Goal: Task Accomplishment & Management: Complete application form

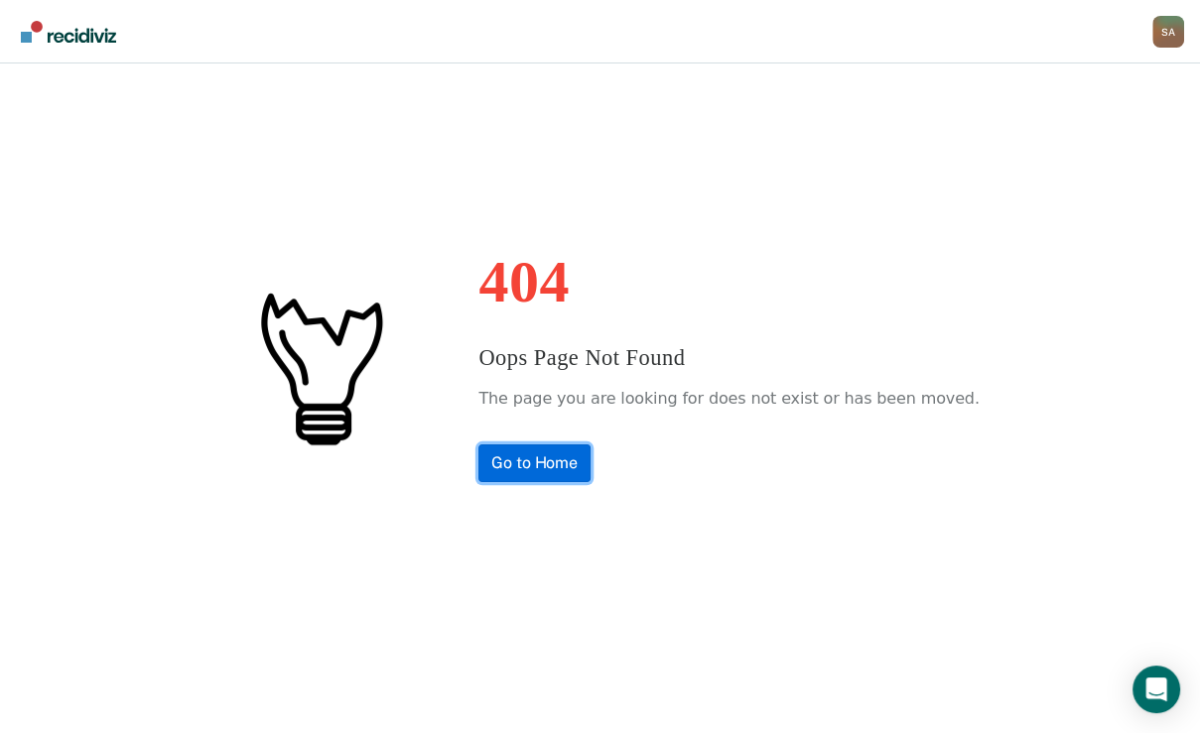
click at [538, 468] on link "Go to Home" at bounding box center [534, 464] width 112 height 38
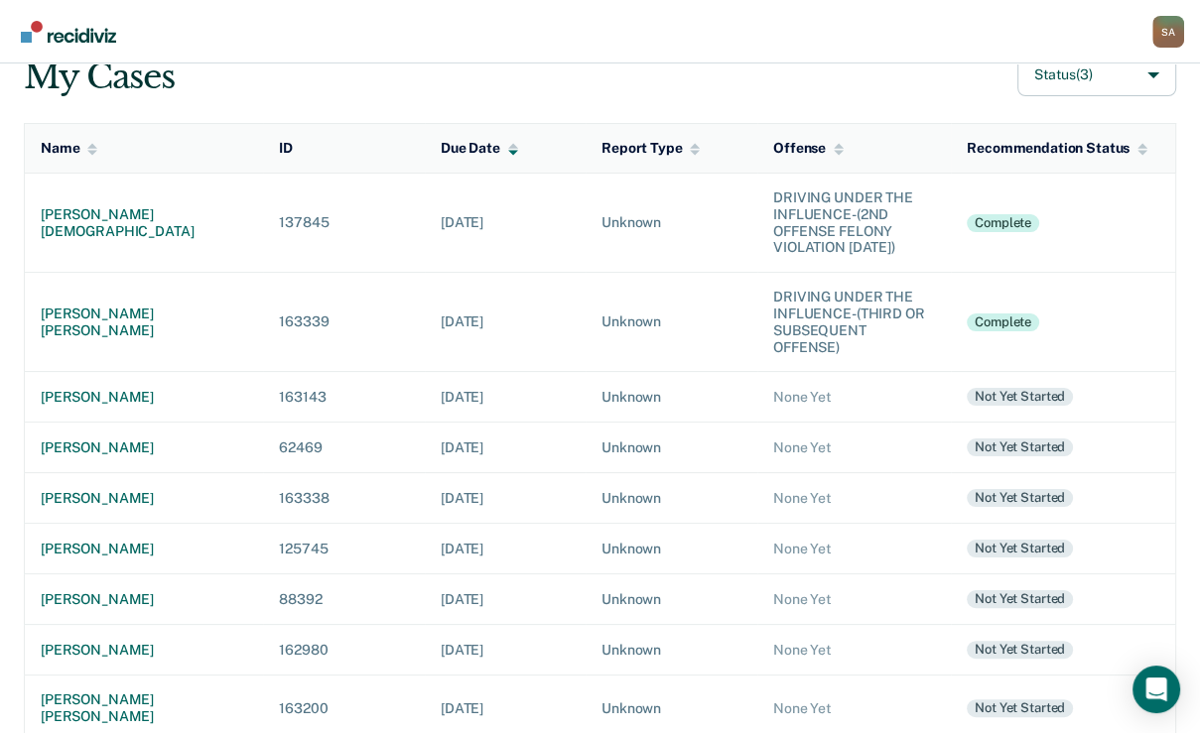
scroll to position [159, 0]
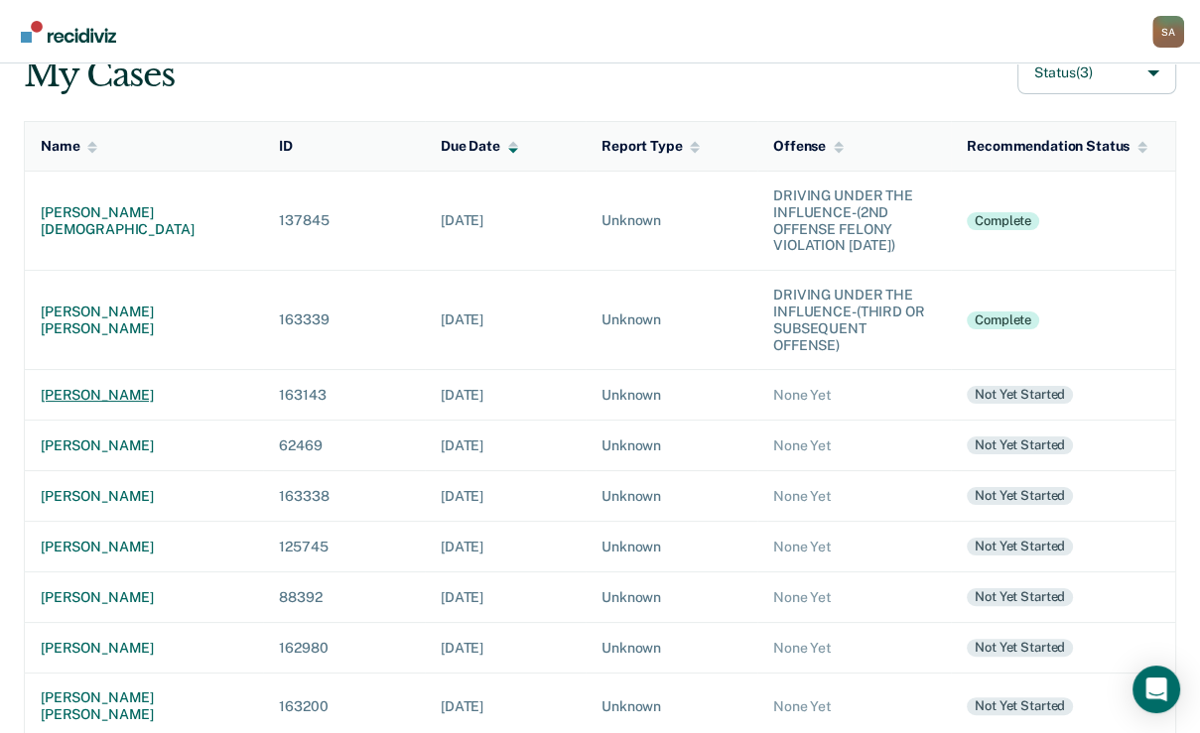
click at [110, 404] on div "[PERSON_NAME]" at bounding box center [144, 395] width 206 height 17
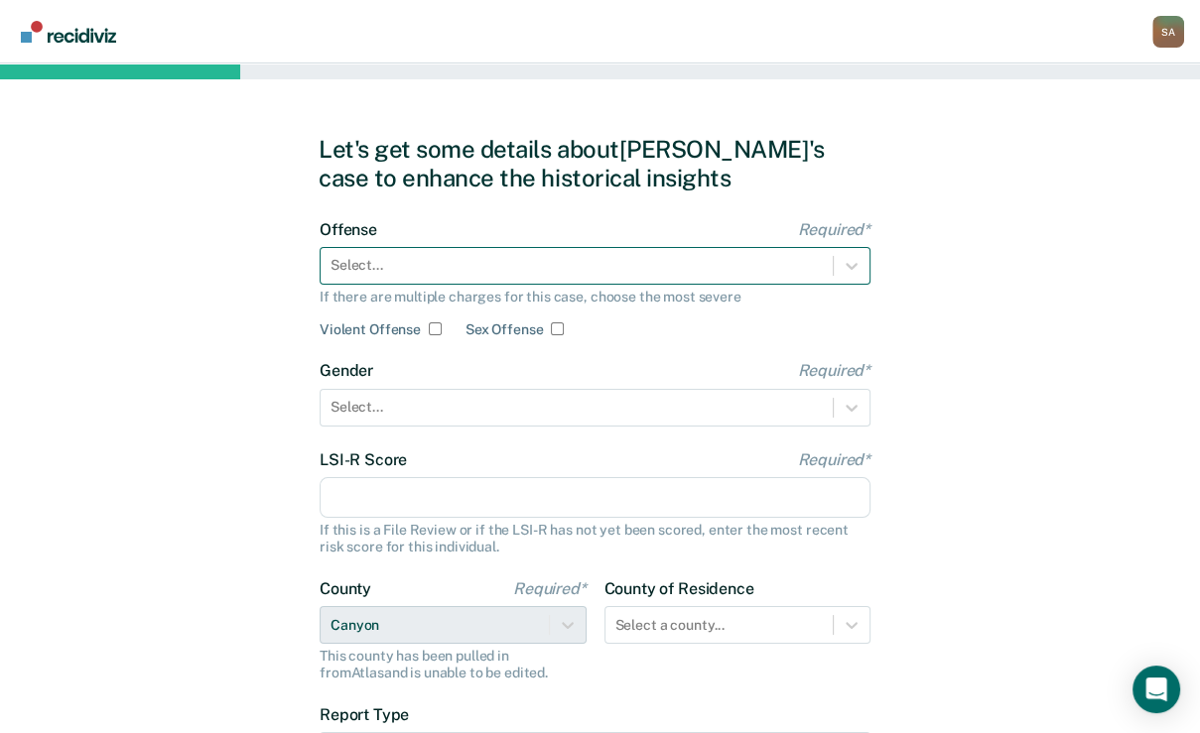
click at [366, 276] on div at bounding box center [576, 265] width 492 height 21
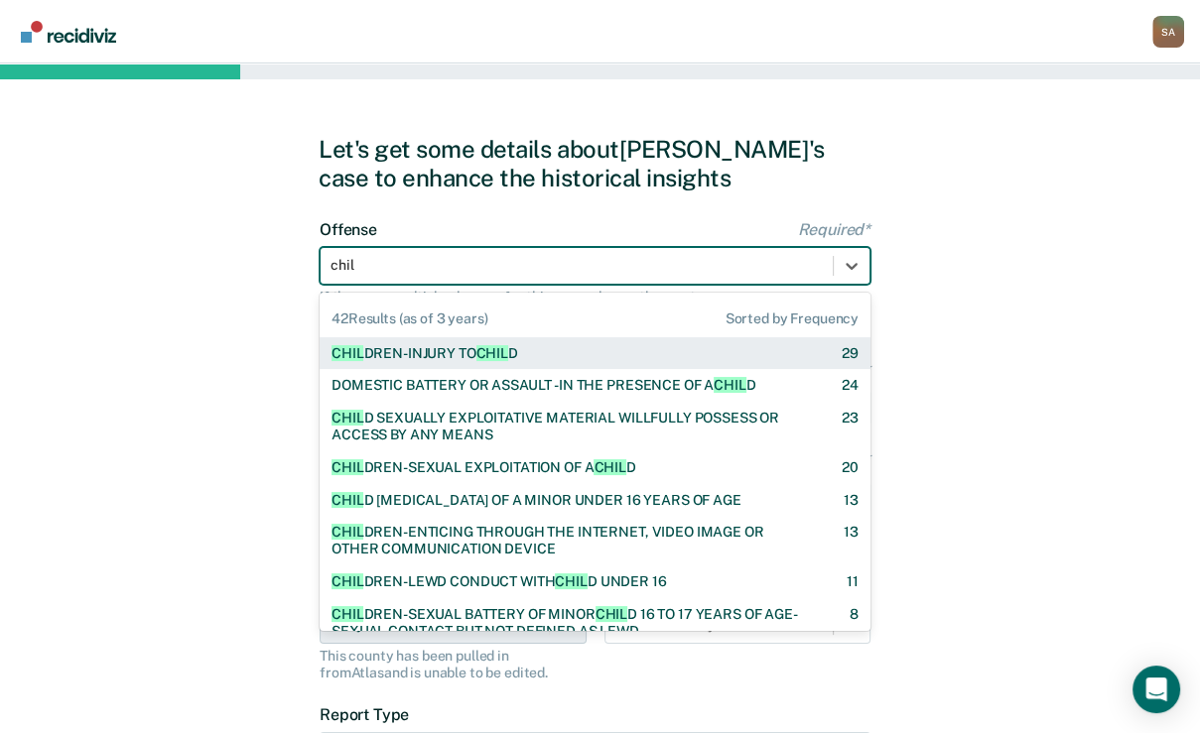
type input "child"
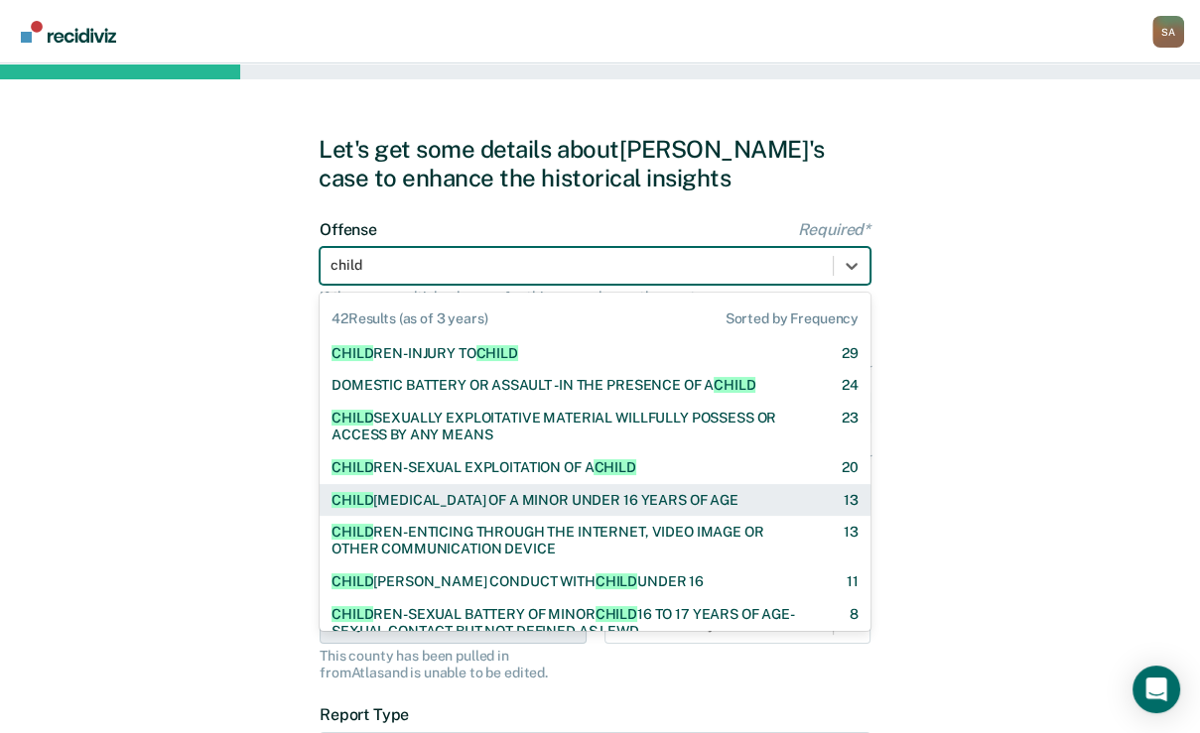
click at [606, 509] on div "[MEDICAL_DATA] OF A MINOR UNDER 16 YEARS OF AGE" at bounding box center [534, 500] width 407 height 17
checkbox input "true"
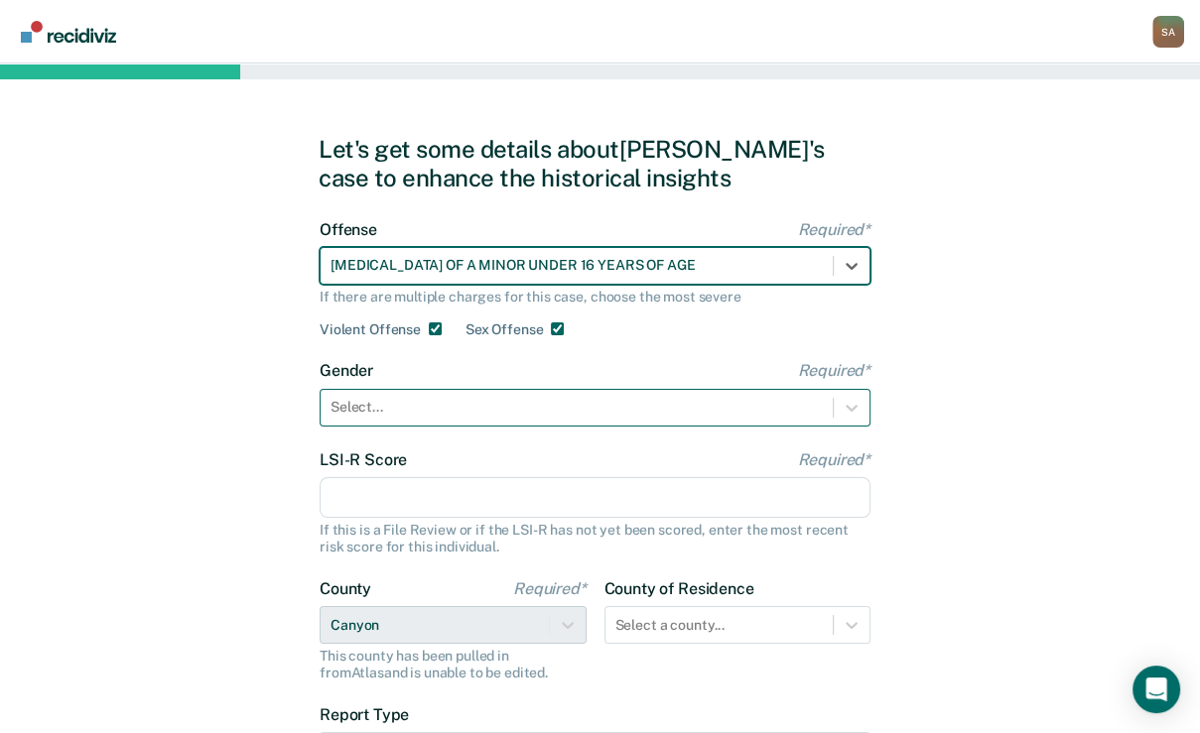
click at [543, 418] on div at bounding box center [576, 407] width 492 height 21
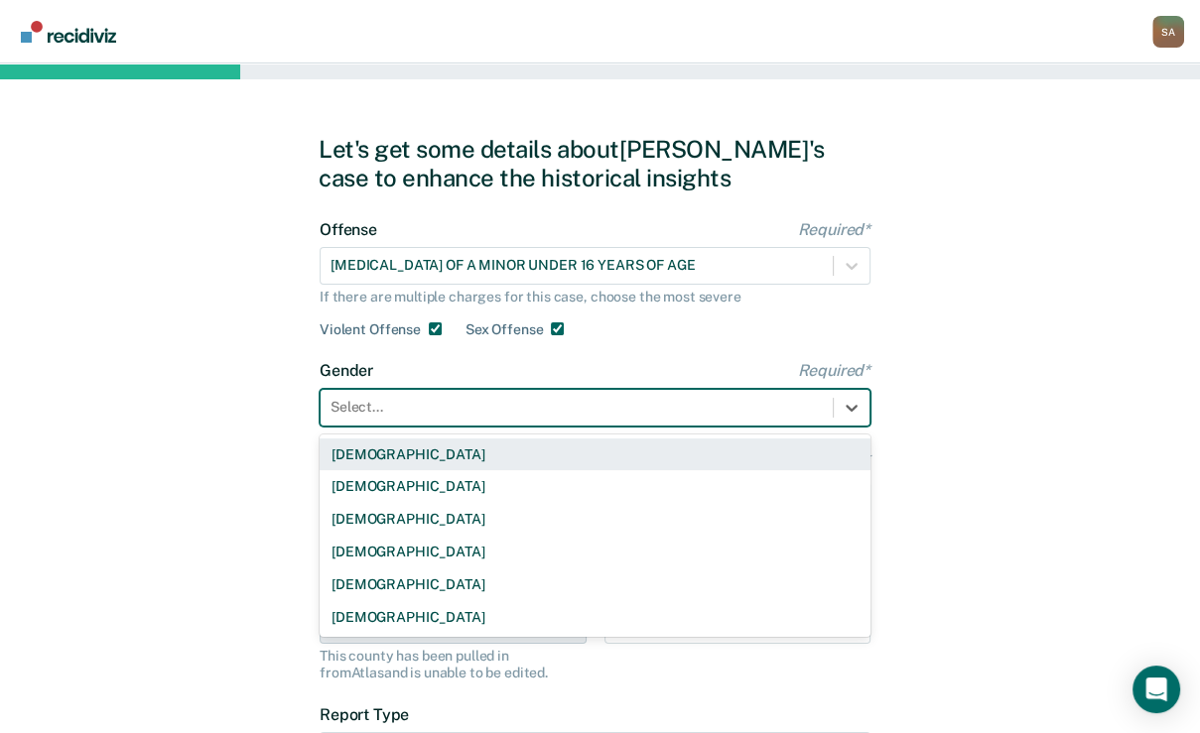
click at [395, 471] on div "[DEMOGRAPHIC_DATA]" at bounding box center [595, 455] width 551 height 33
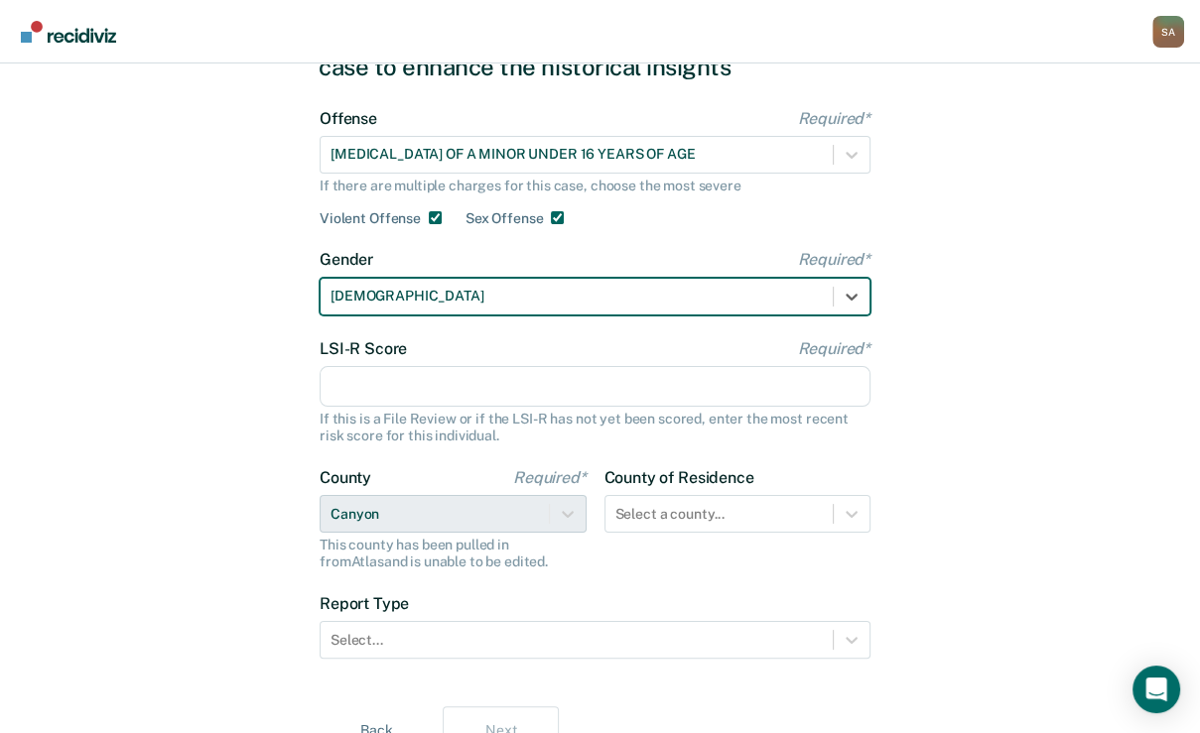
scroll to position [159, 0]
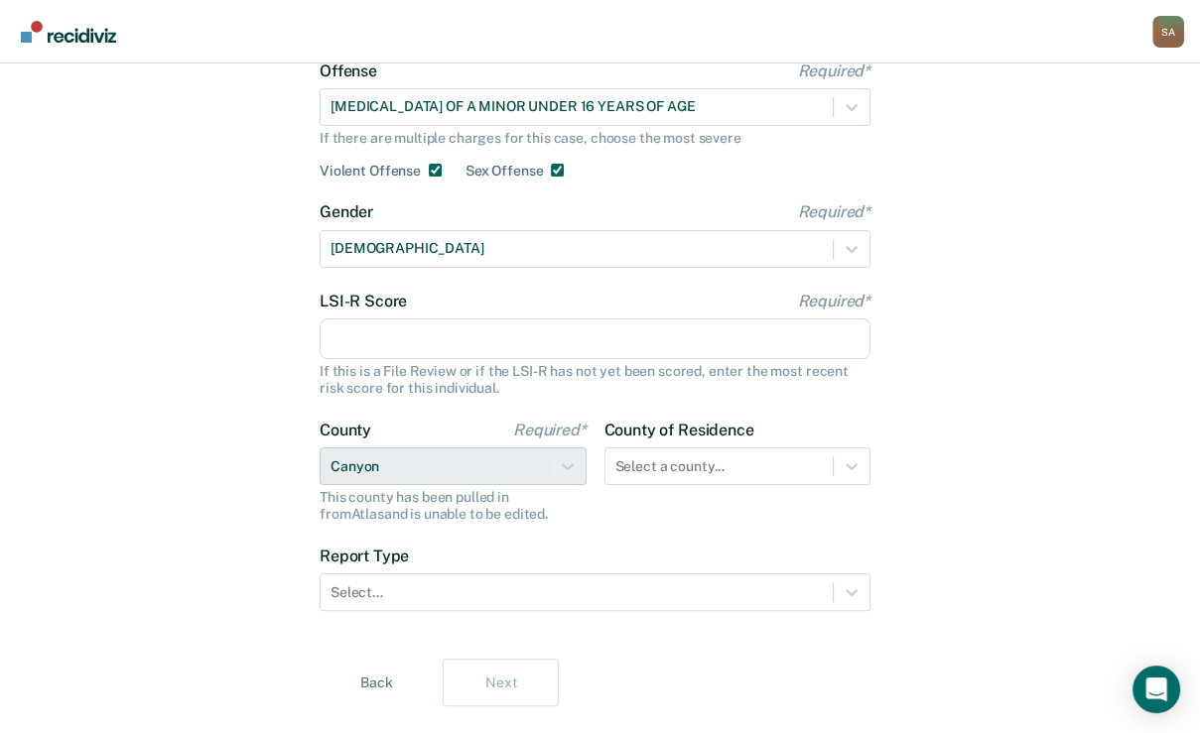
click at [406, 360] on input "LSI-R Score Required*" at bounding box center [595, 340] width 551 height 42
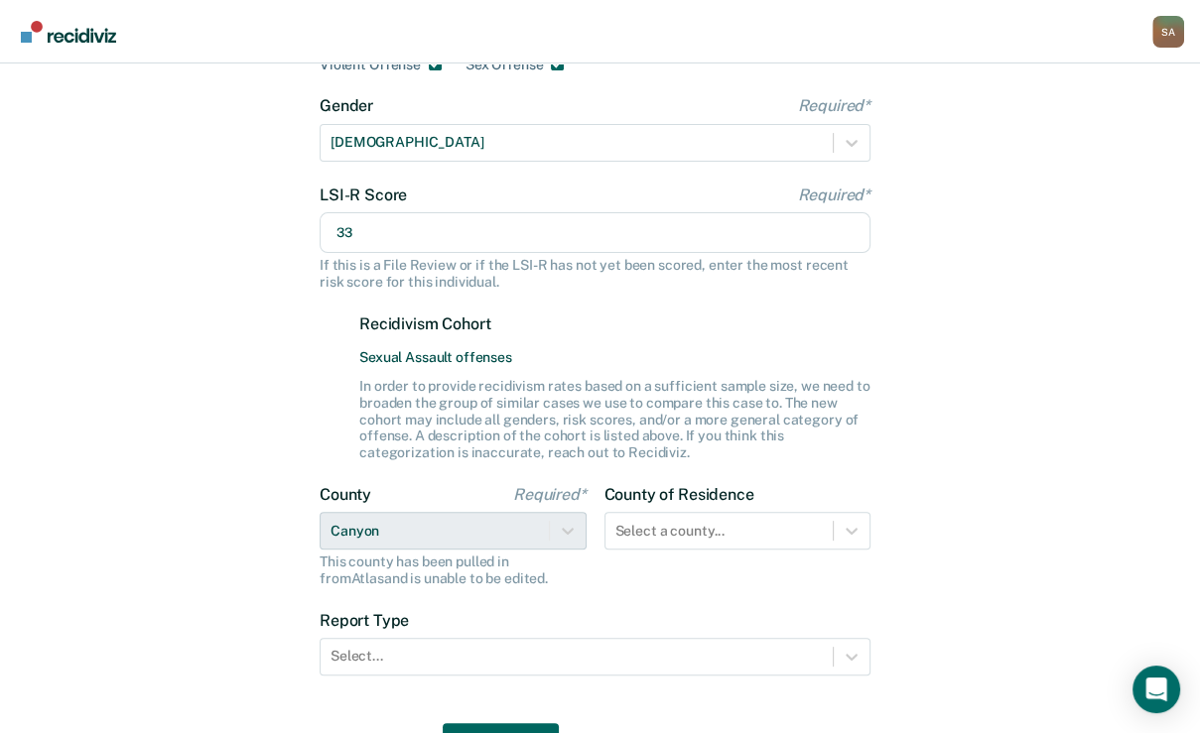
scroll to position [397, 0]
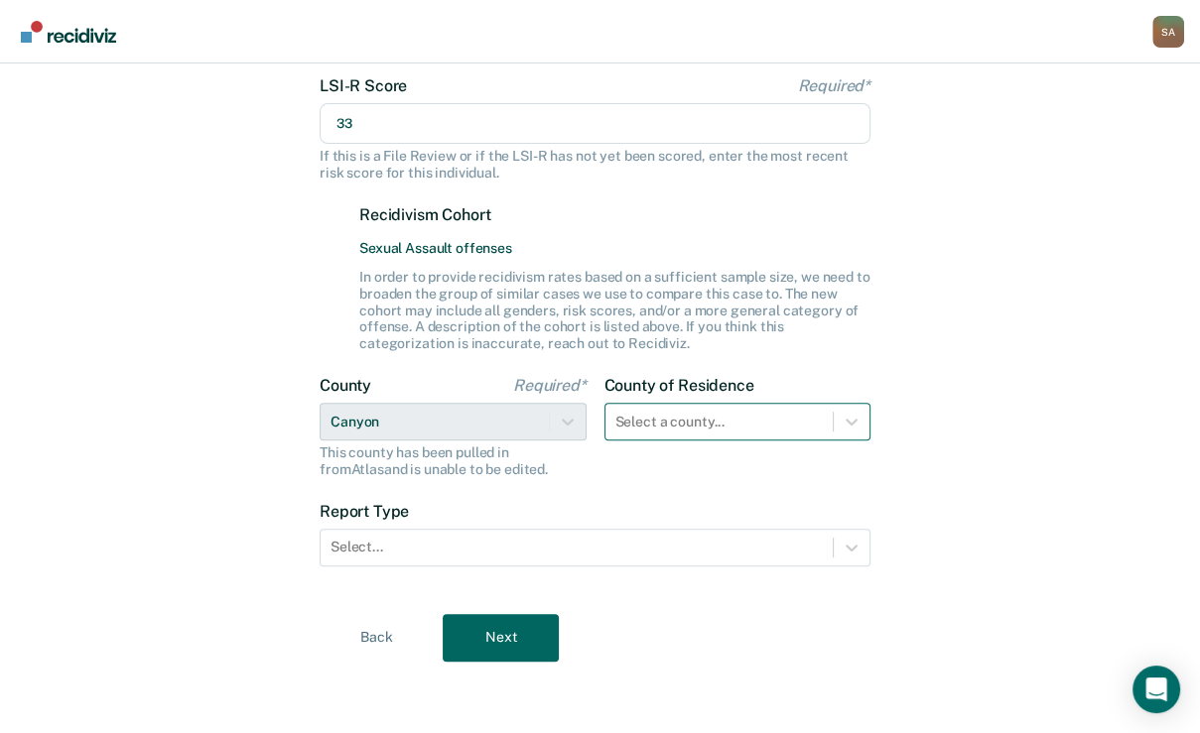
type input "33"
click at [655, 435] on div "Select a county..." at bounding box center [737, 422] width 267 height 38
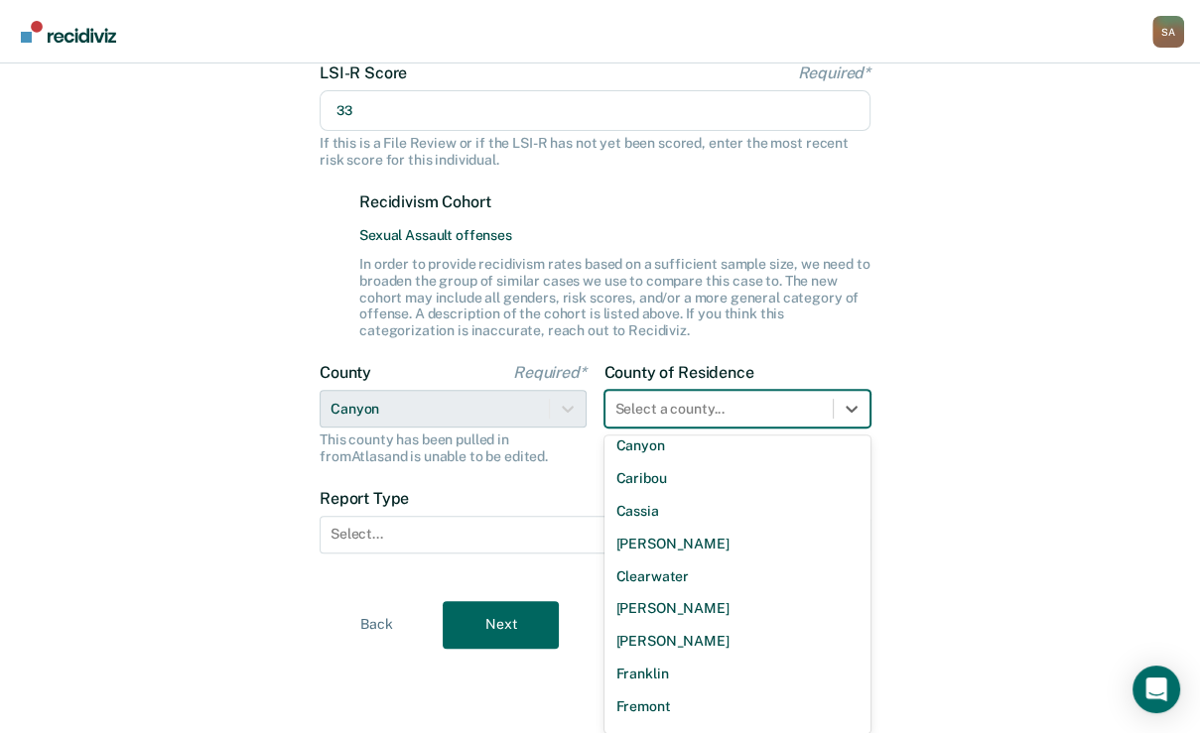
scroll to position [476, 0]
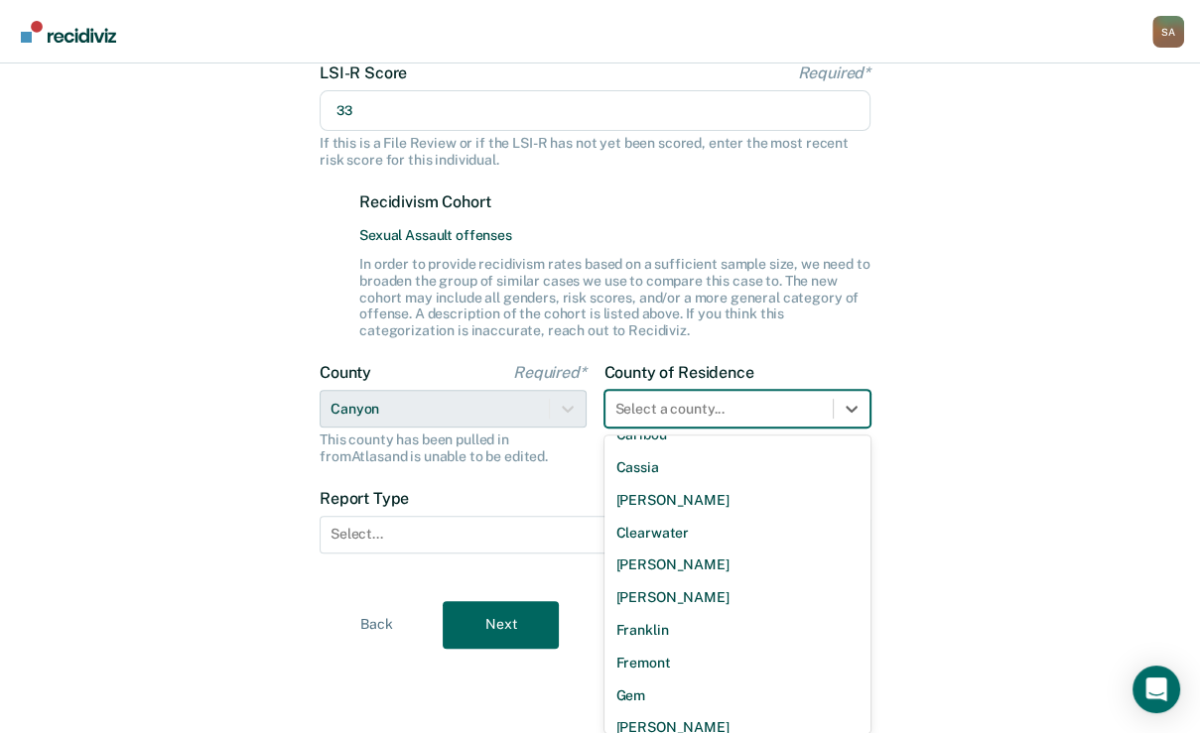
click at [659, 419] on div "Canyon" at bounding box center [737, 402] width 267 height 33
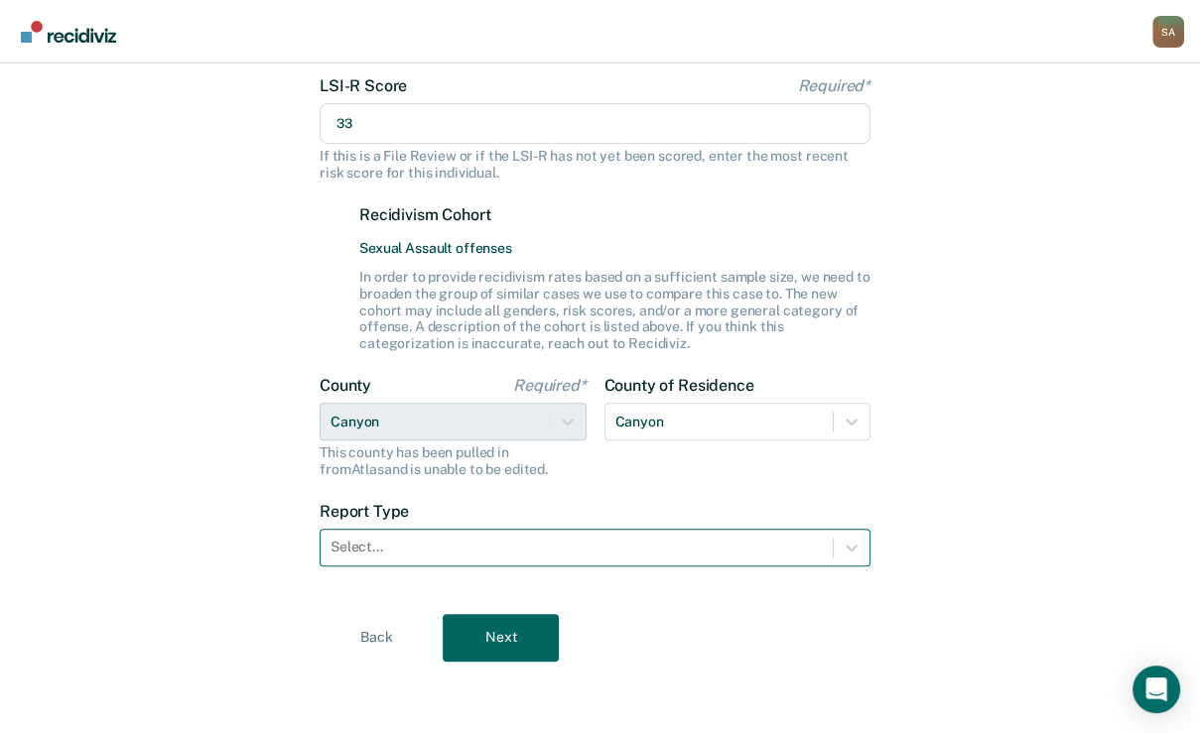
click at [633, 558] on div at bounding box center [576, 547] width 492 height 21
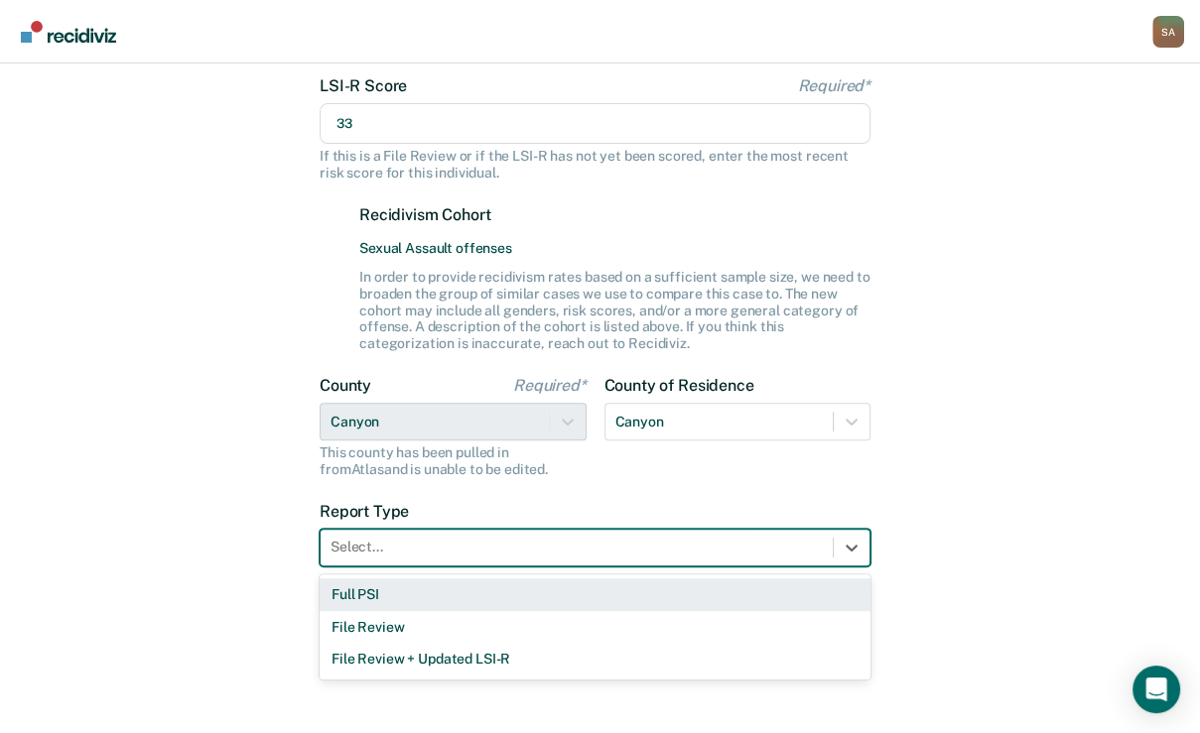
click at [522, 607] on div "Full PSI" at bounding box center [595, 595] width 551 height 33
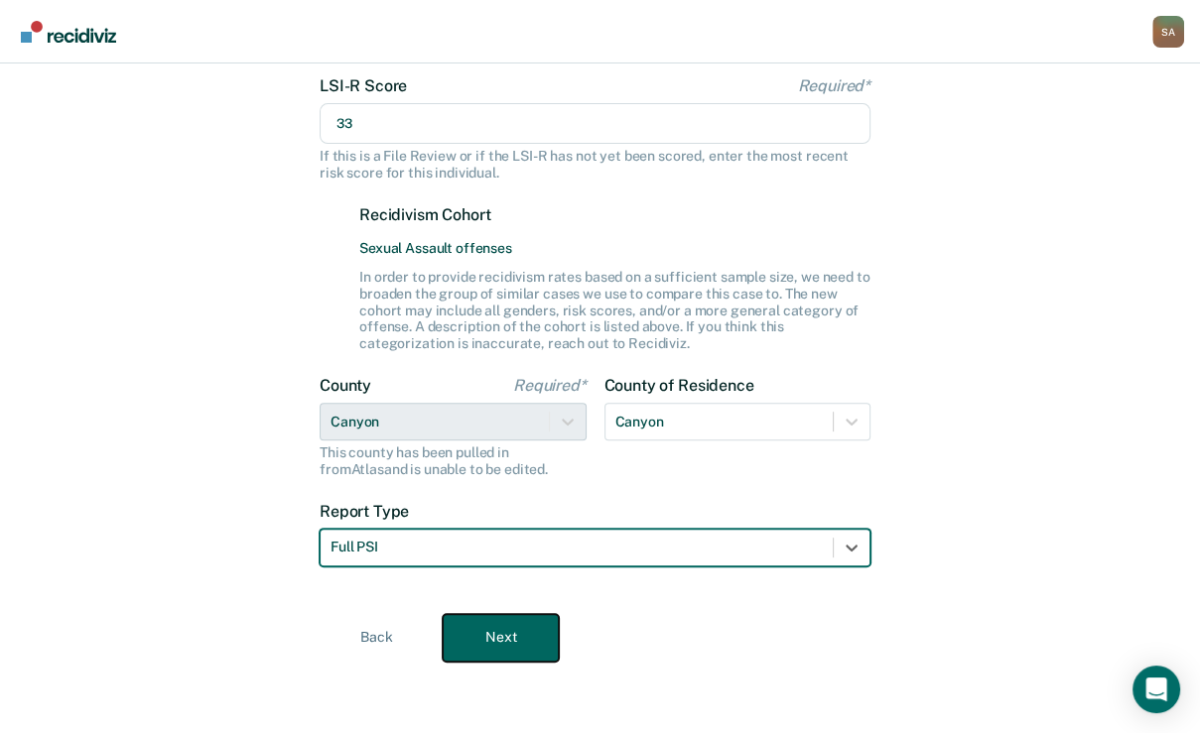
click at [544, 631] on button "Next" at bounding box center [501, 638] width 116 height 48
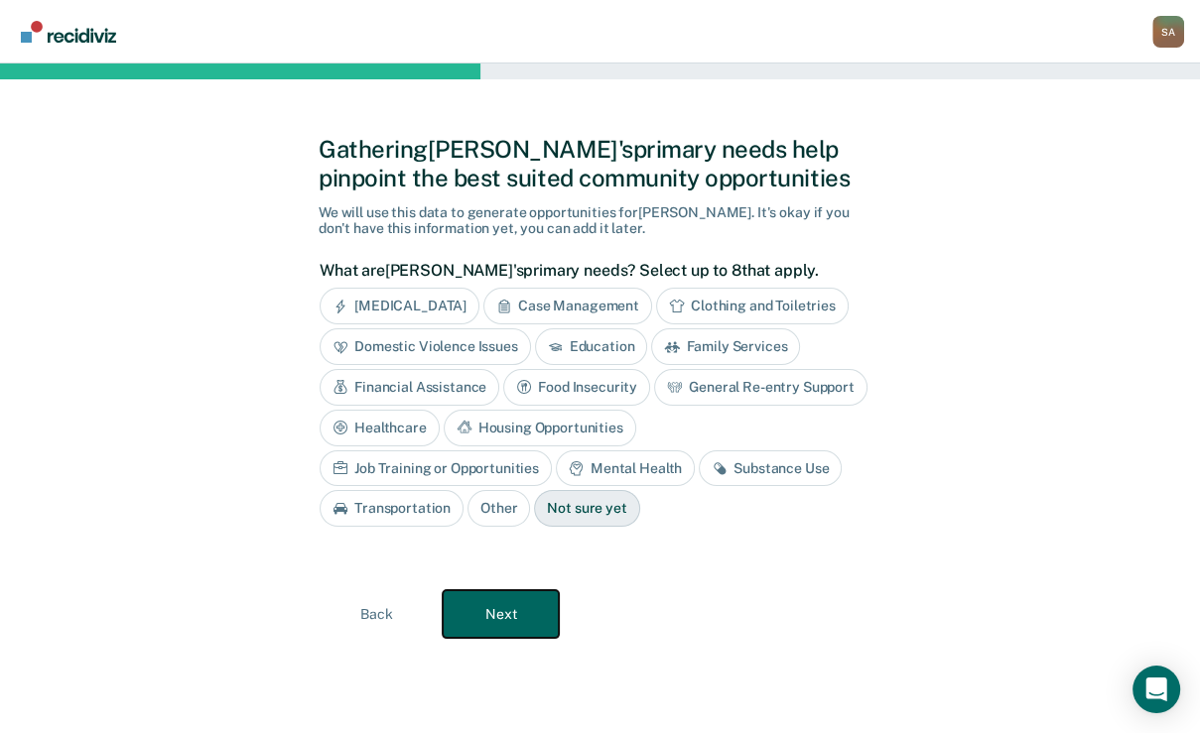
scroll to position [30, 0]
click at [499, 406] on div "Financial Assistance" at bounding box center [410, 387] width 180 height 37
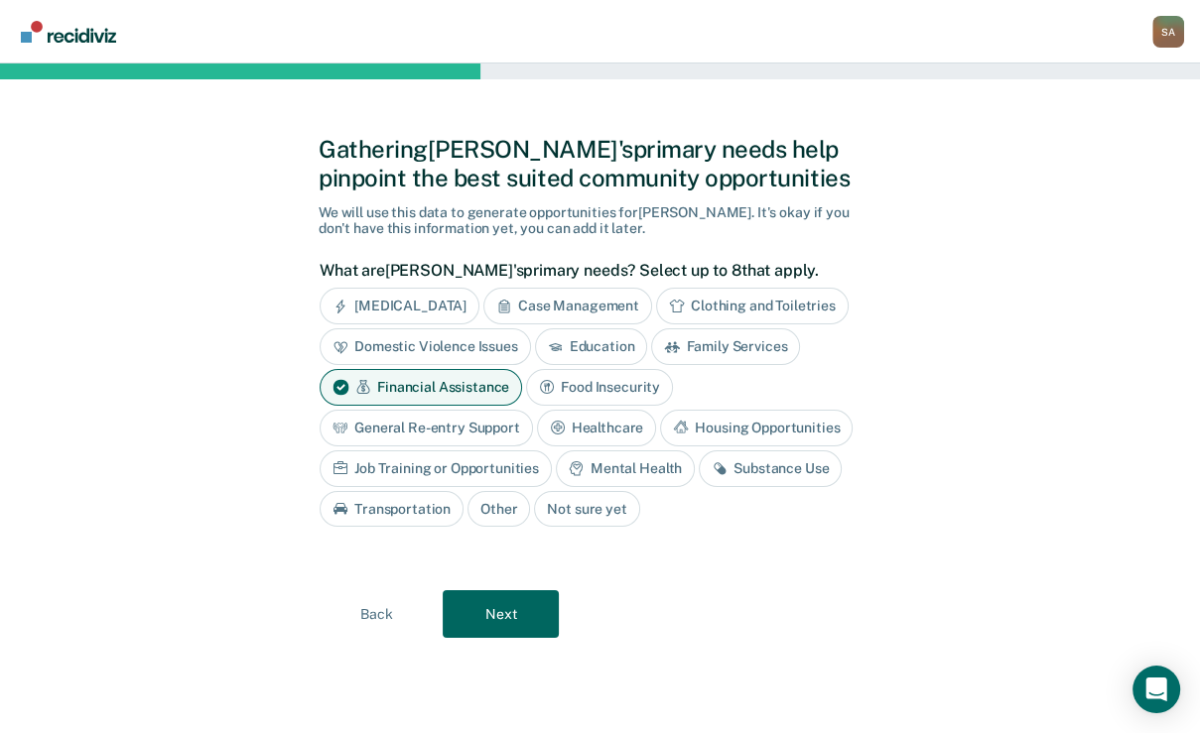
click at [671, 487] on div "Mental Health" at bounding box center [625, 469] width 139 height 37
click at [721, 487] on div "Substance Use" at bounding box center [792, 469] width 143 height 37
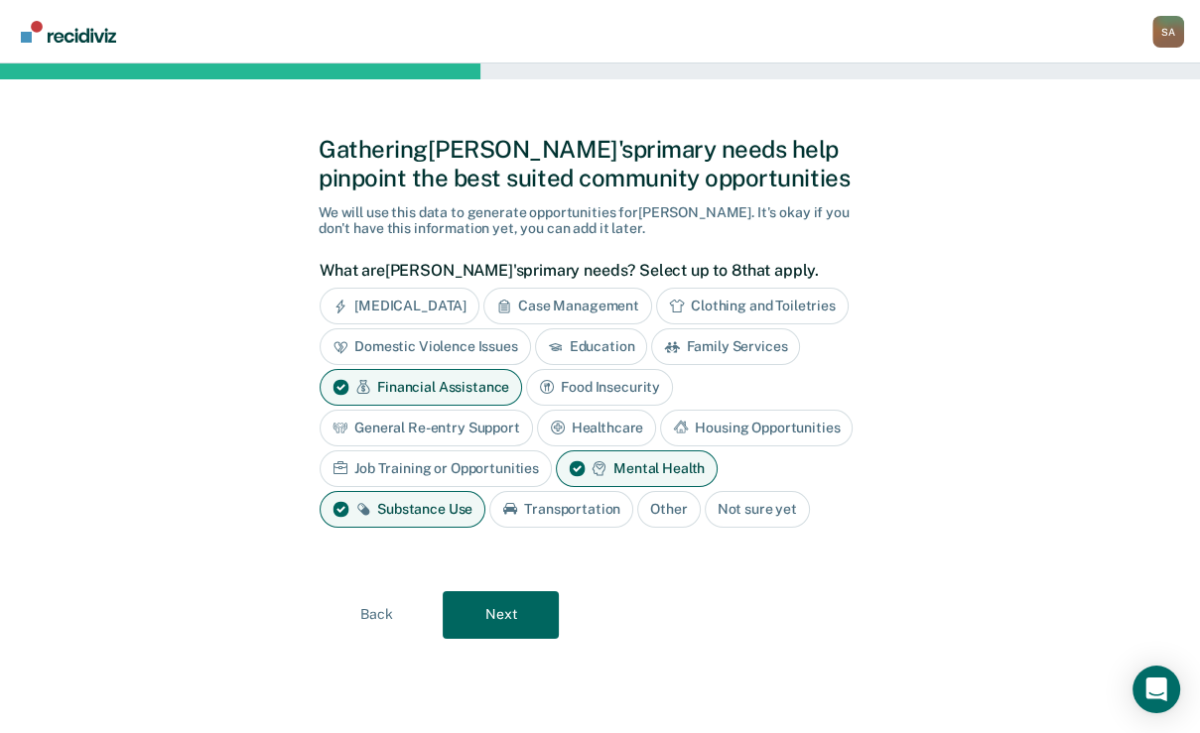
click at [447, 487] on div "Job Training or Opportunities" at bounding box center [436, 469] width 232 height 37
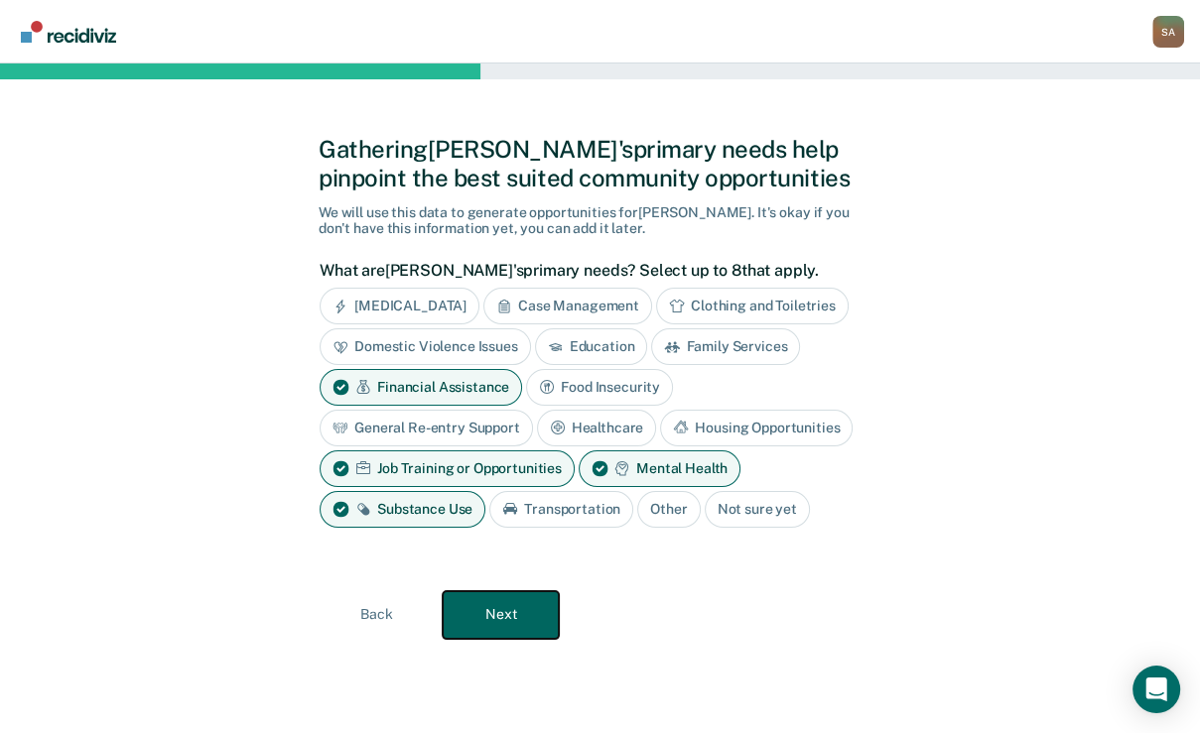
click at [459, 628] on button "Next" at bounding box center [501, 615] width 116 height 48
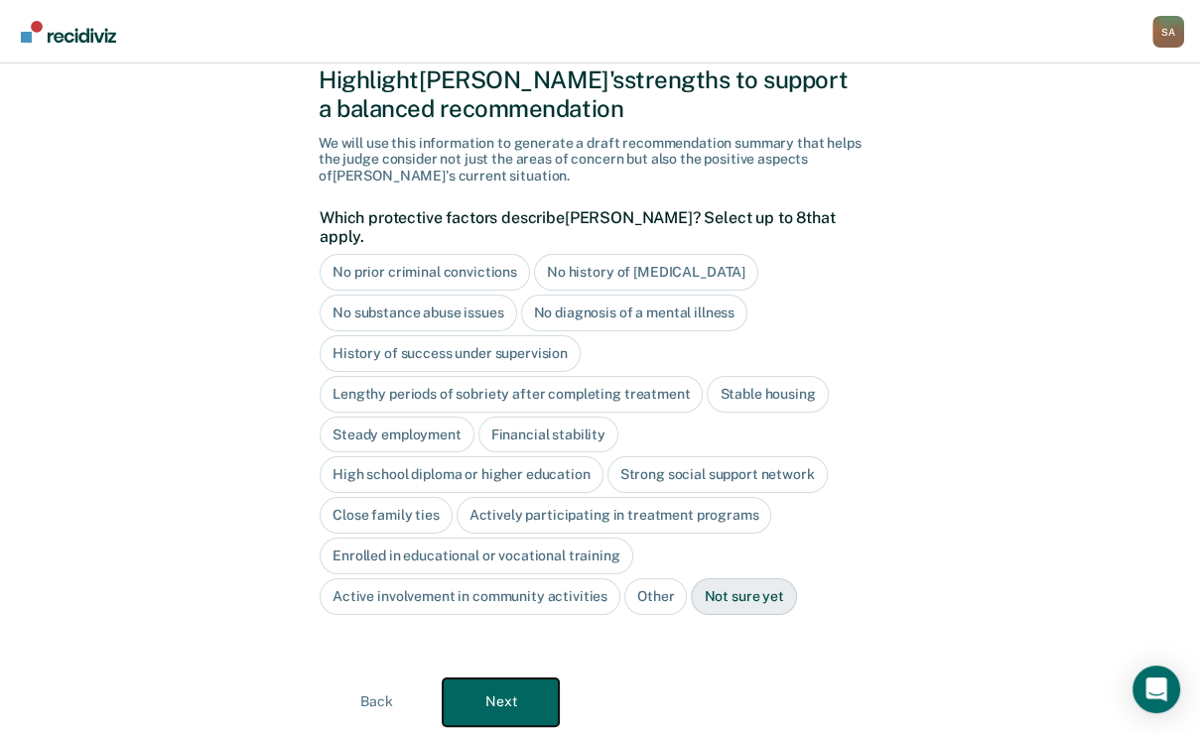
scroll to position [149, 0]
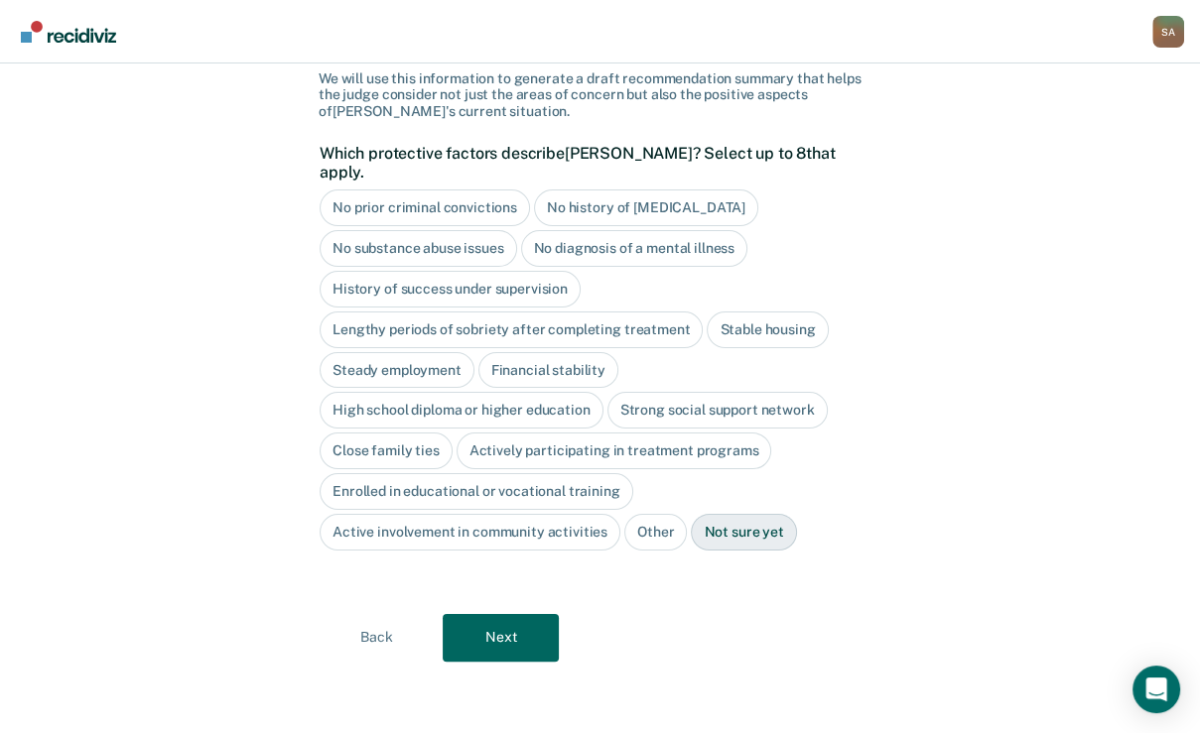
click at [707, 348] on div "Stable housing" at bounding box center [767, 330] width 121 height 37
click at [414, 430] on div "High school diploma or higher education" at bounding box center [462, 411] width 284 height 37
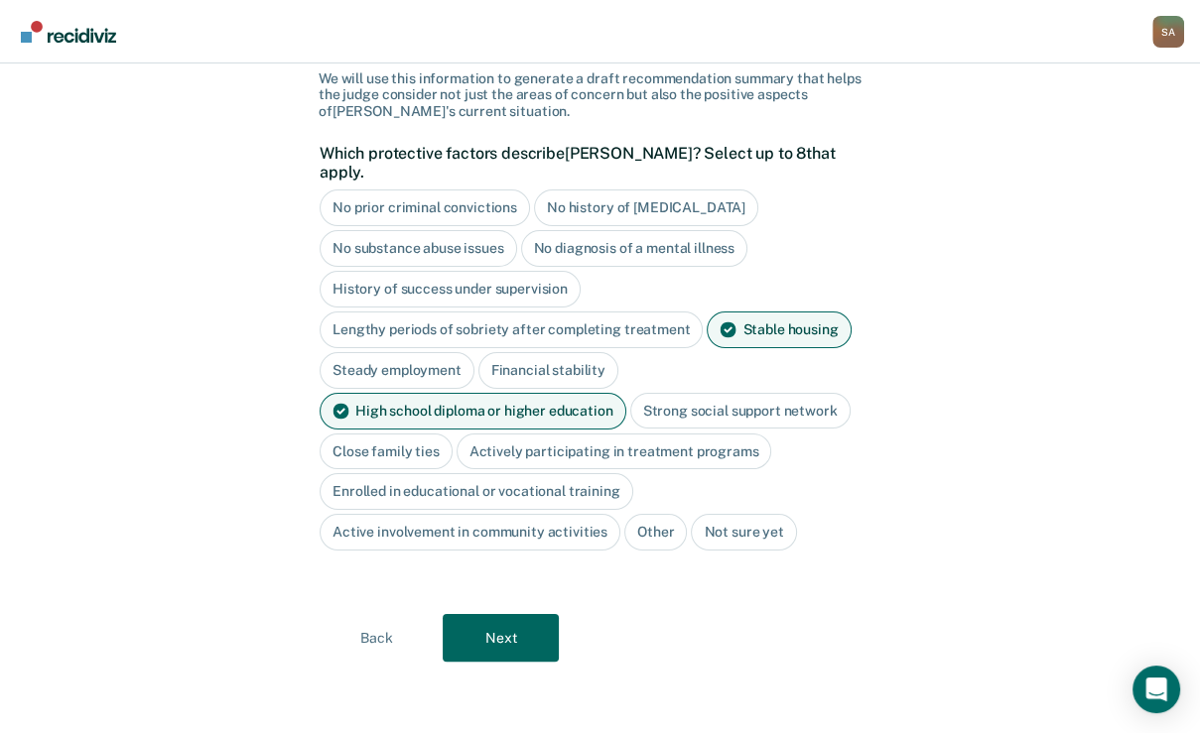
click at [453, 470] on div "Close family ties" at bounding box center [386, 452] width 133 height 37
click at [475, 633] on button "Next" at bounding box center [501, 638] width 116 height 48
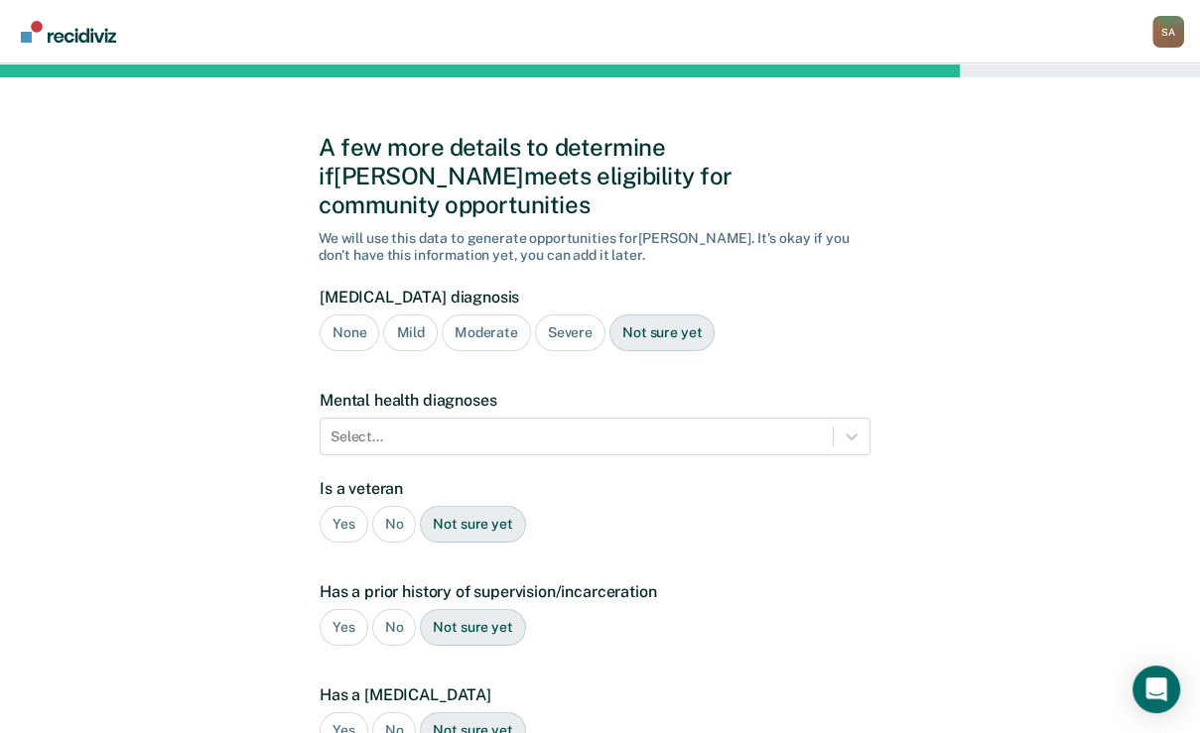
scroll to position [0, 0]
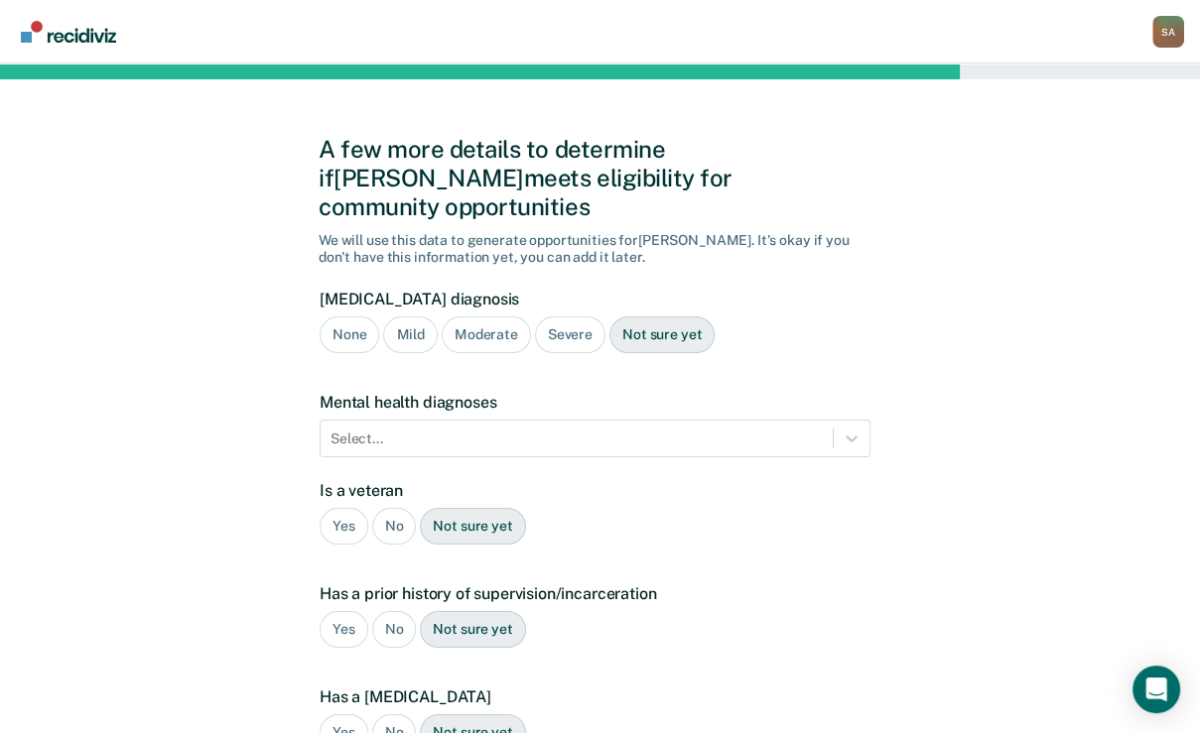
click at [715, 353] on div "Not sure yet" at bounding box center [661, 335] width 105 height 37
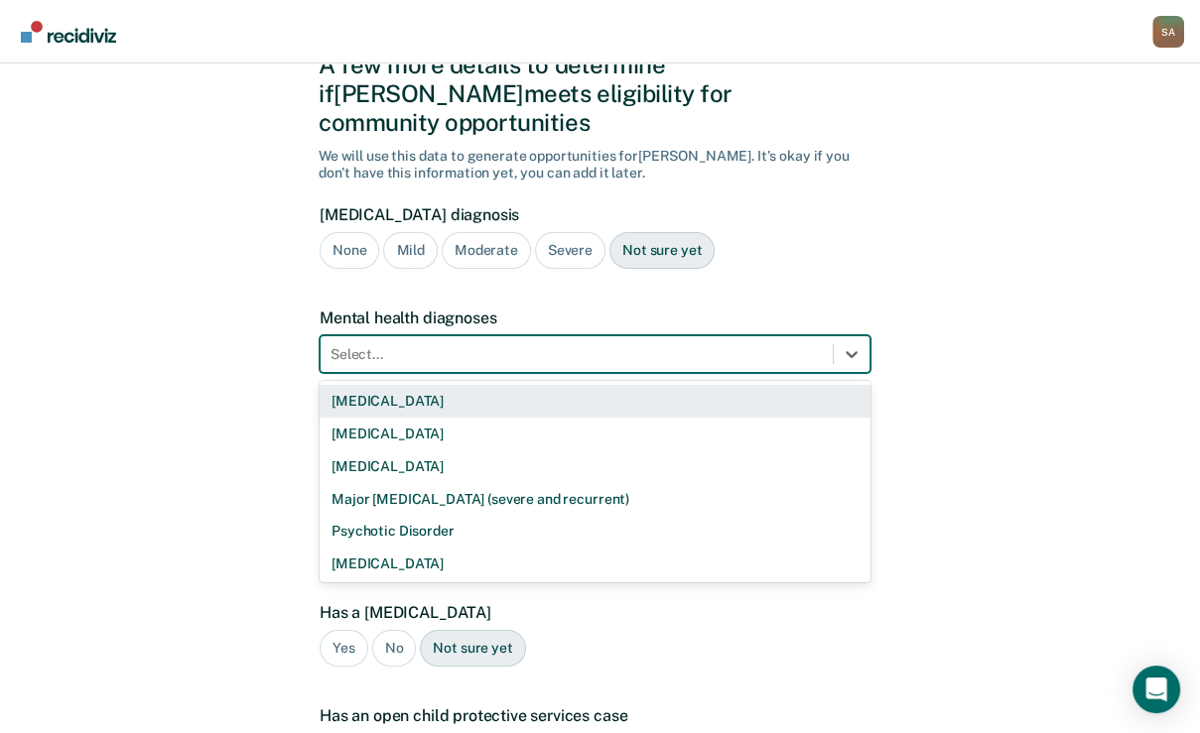
click at [429, 373] on div "9 results available. Use Up and Down to choose options, press Enter to select t…" at bounding box center [595, 354] width 551 height 38
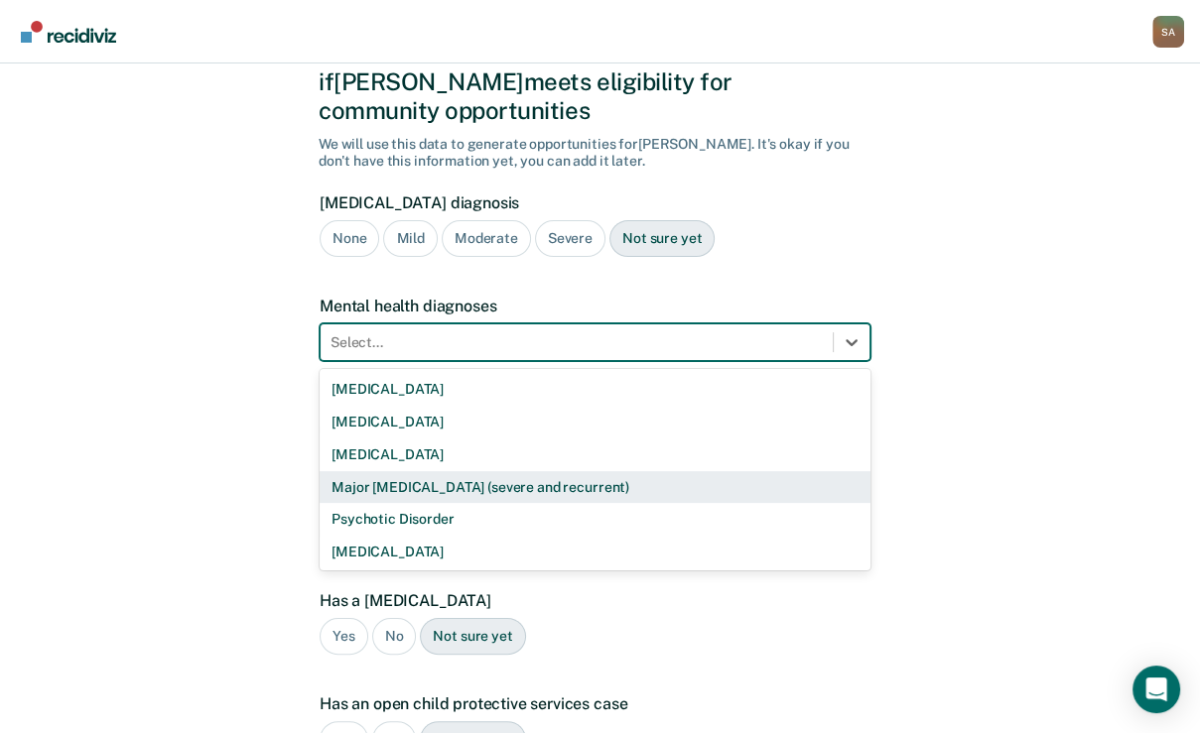
click at [422, 504] on div "Major [MEDICAL_DATA] (severe and recurrent)" at bounding box center [595, 487] width 551 height 33
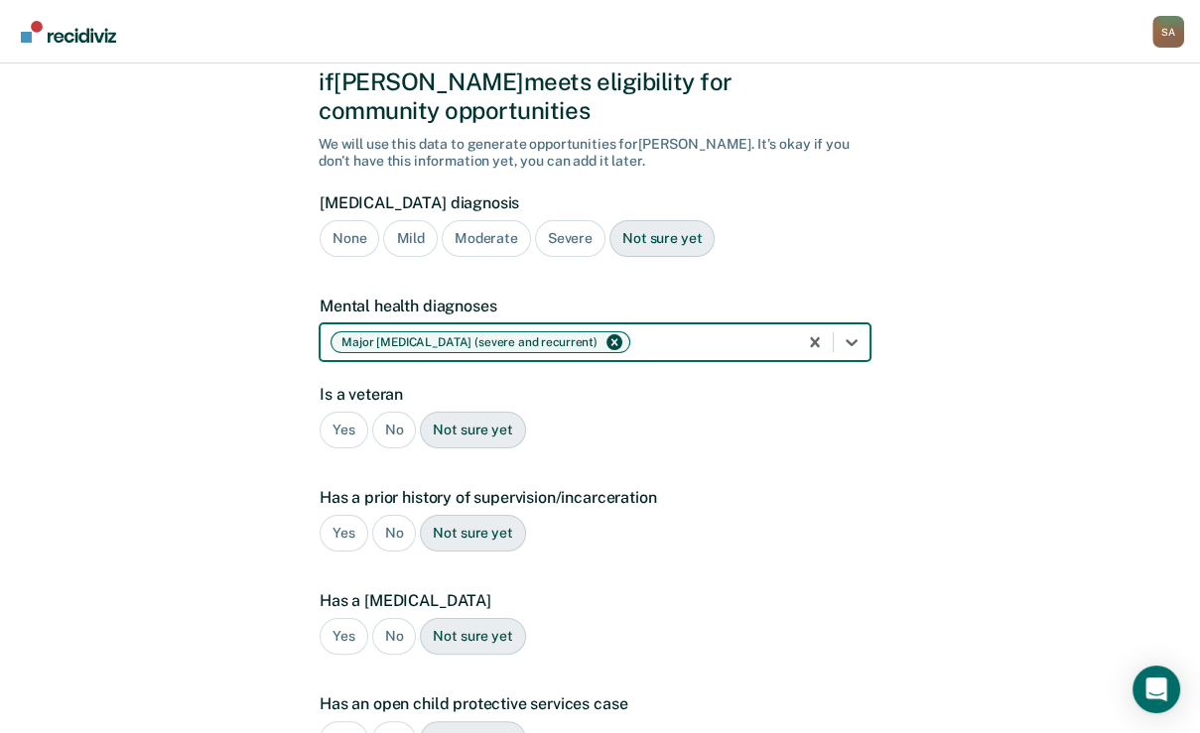
click at [396, 449] on div "No" at bounding box center [394, 430] width 45 height 37
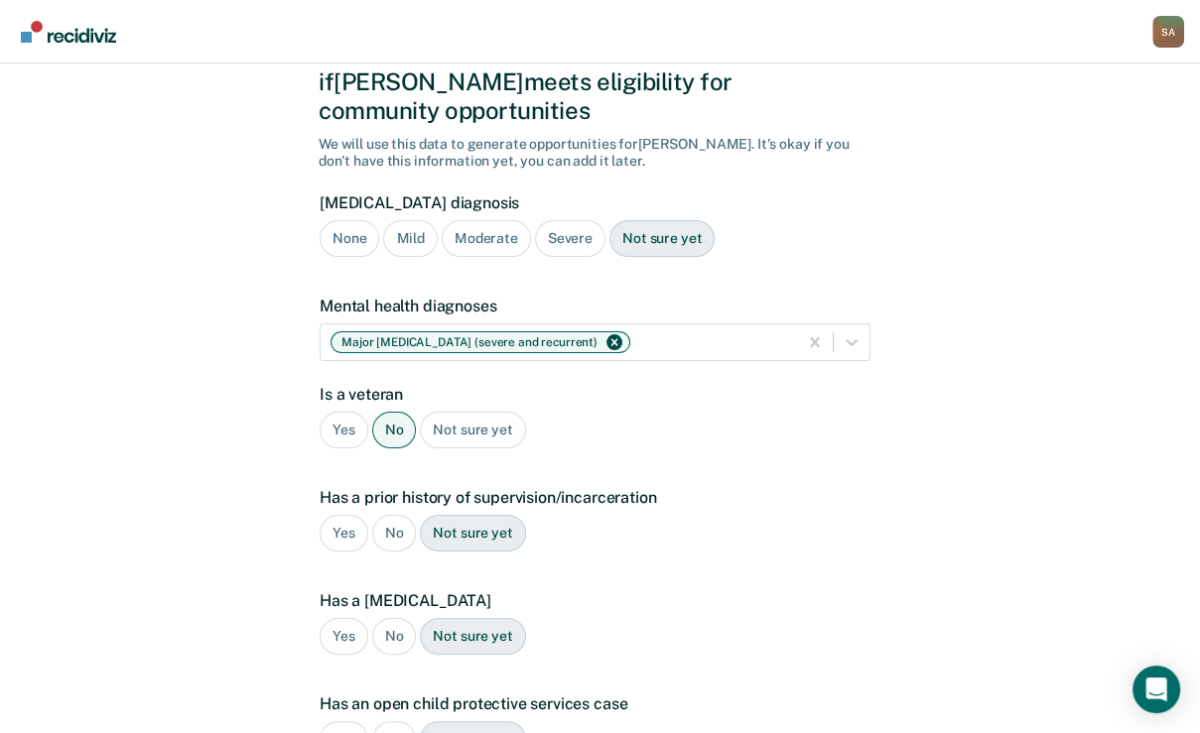
click at [346, 552] on div "Yes" at bounding box center [344, 533] width 49 height 37
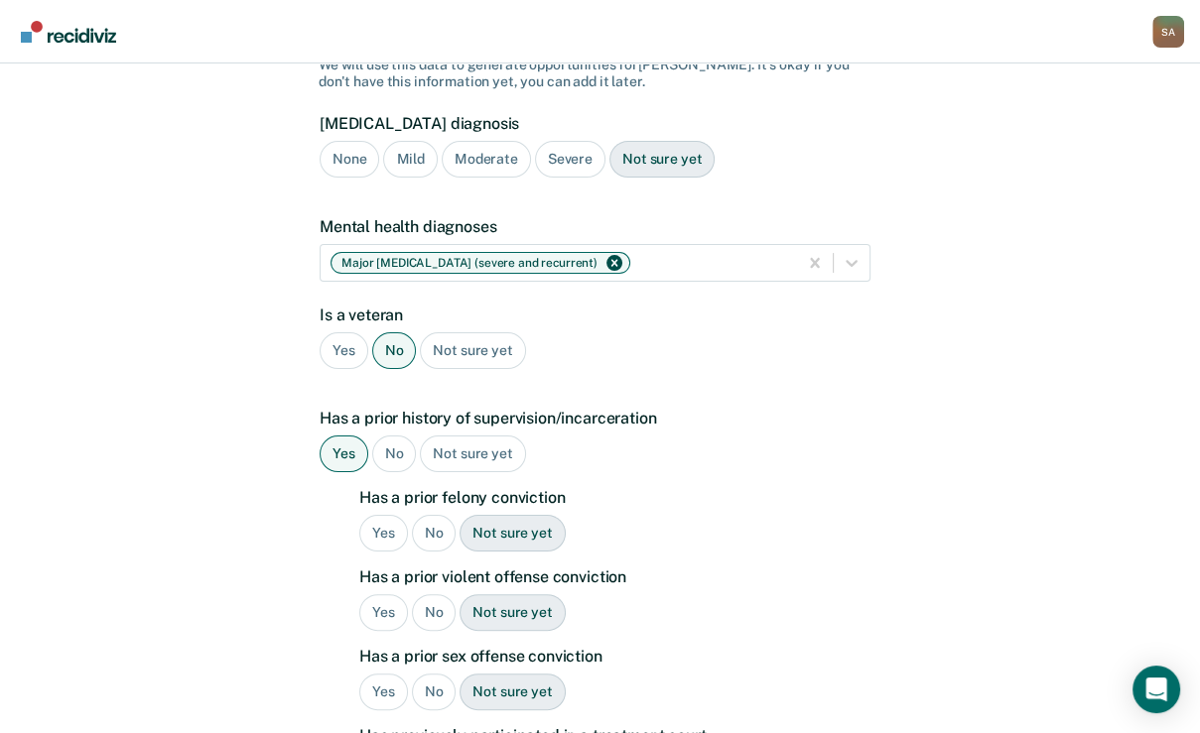
scroll to position [255, 0]
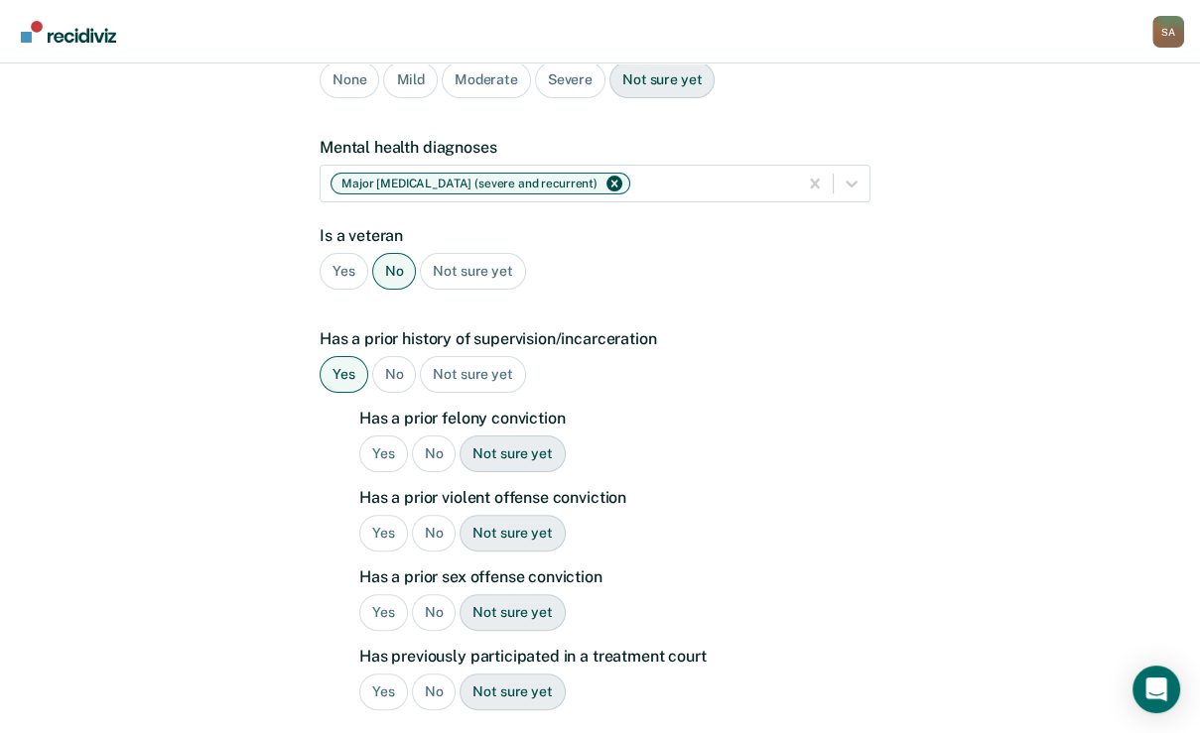
click at [396, 472] on div "Yes" at bounding box center [383, 454] width 49 height 37
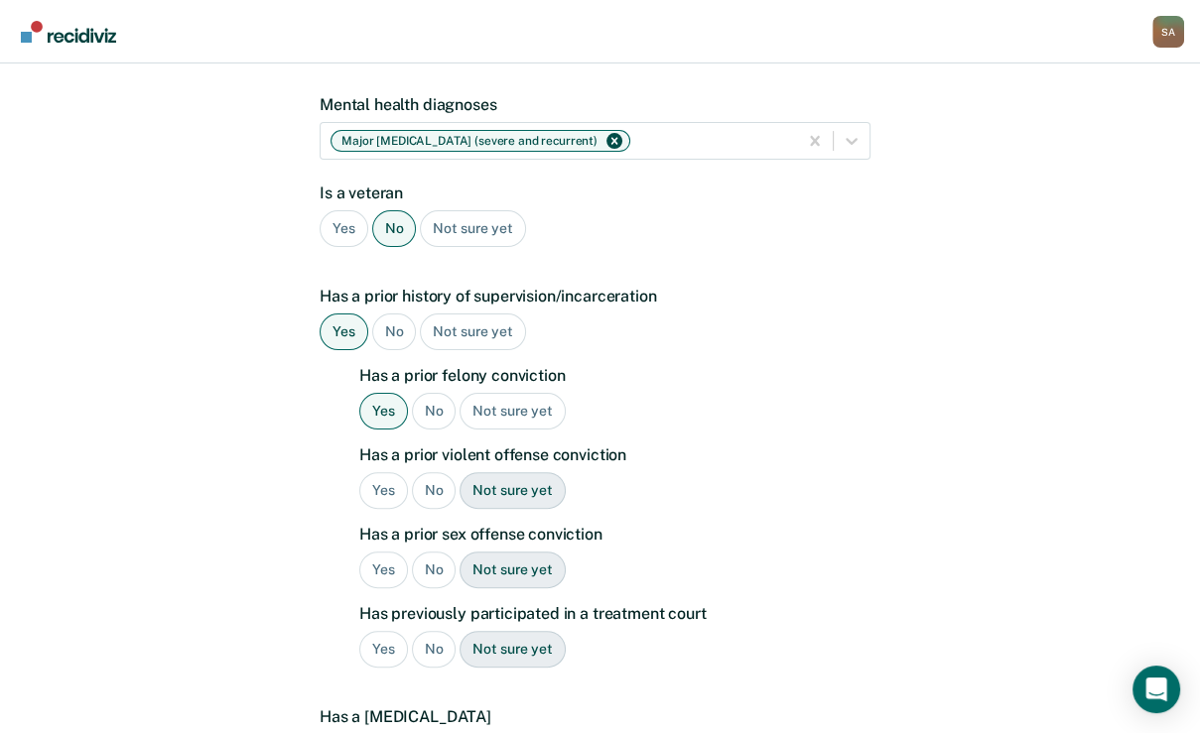
scroll to position [334, 0]
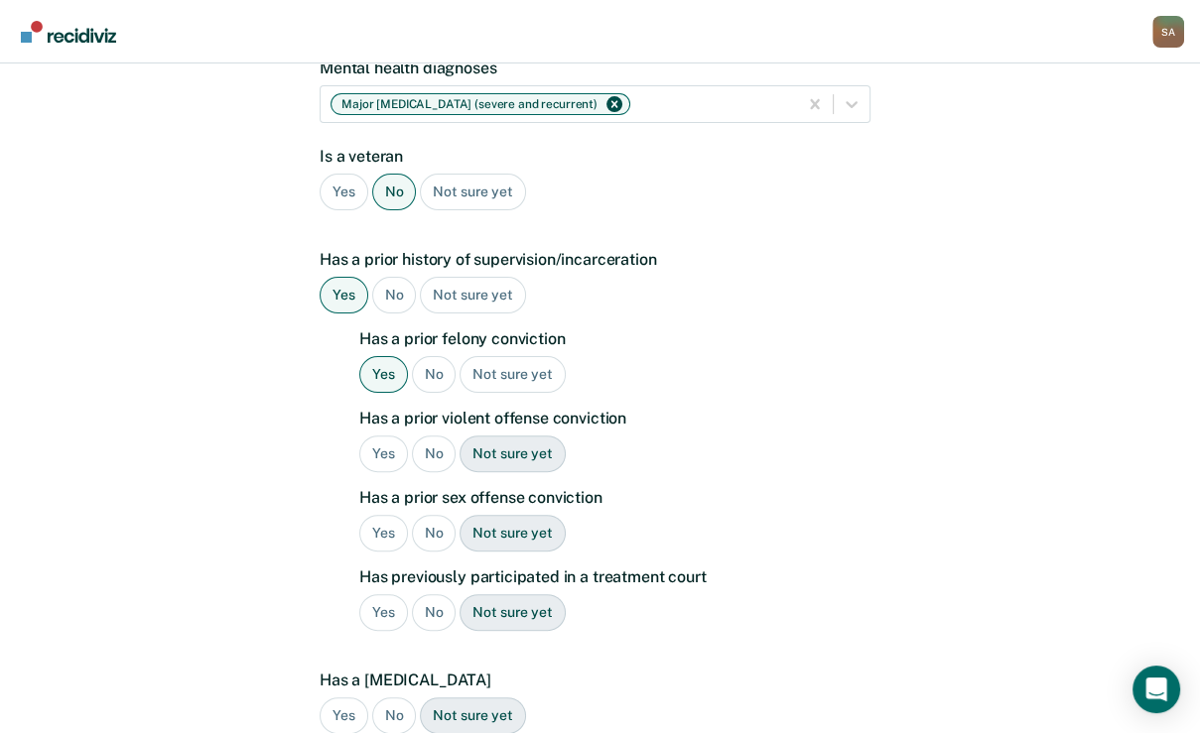
click at [434, 472] on div "No" at bounding box center [434, 454] width 45 height 37
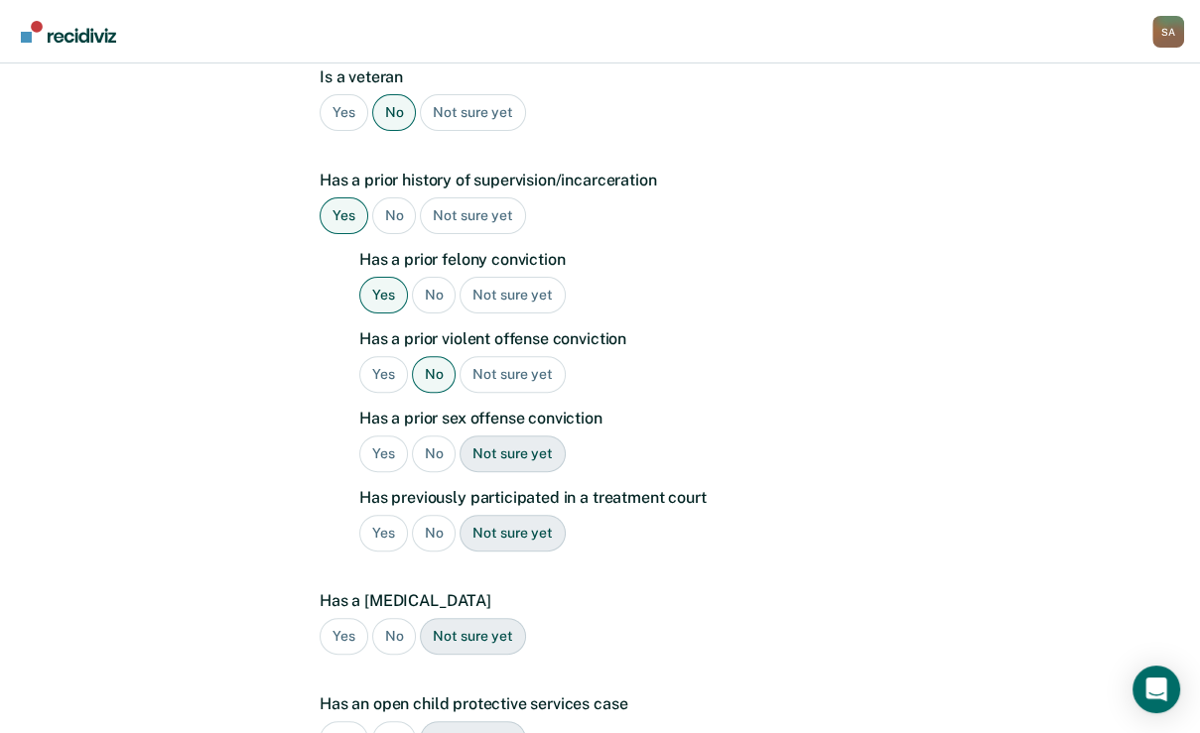
click at [434, 472] on div "No" at bounding box center [434, 454] width 45 height 37
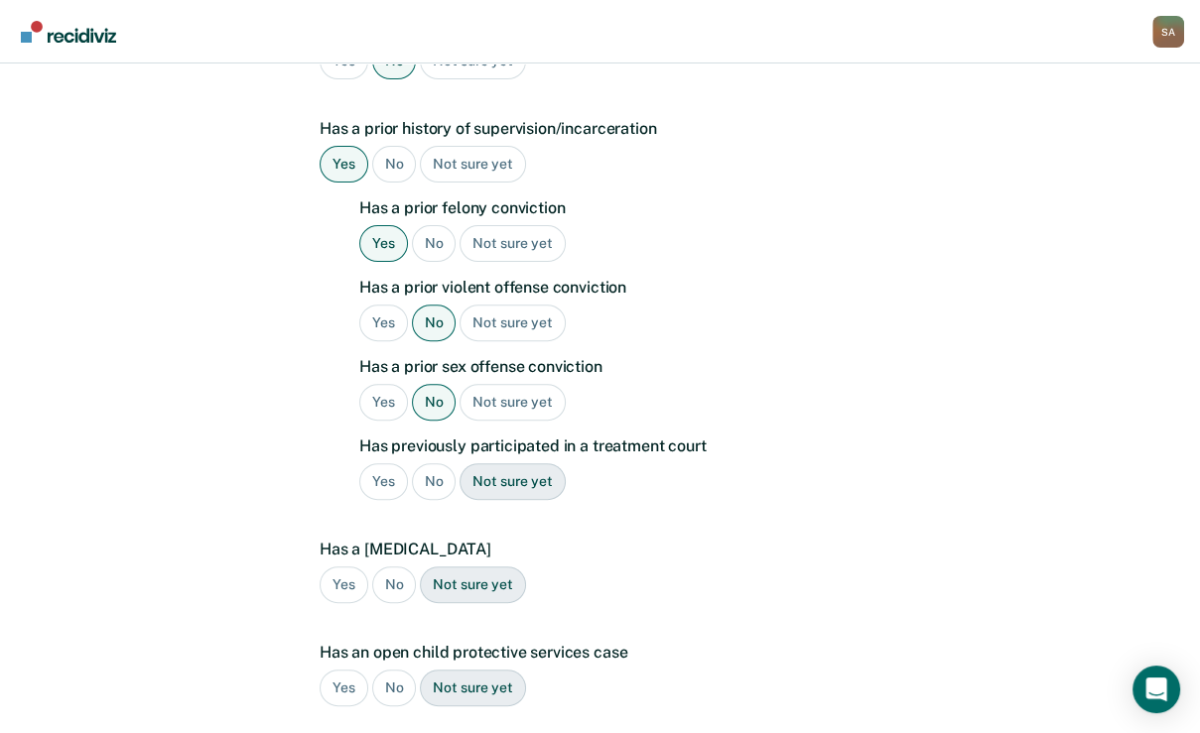
scroll to position [493, 0]
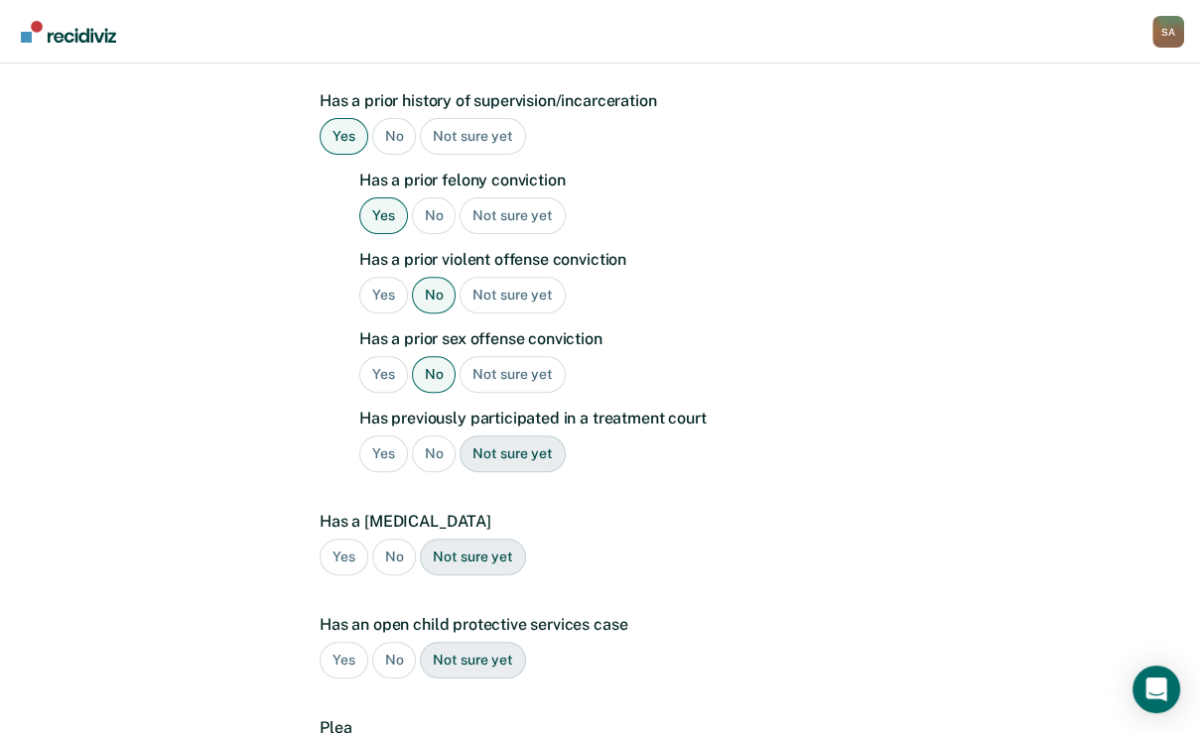
click at [434, 488] on div "Has a prior felony conviction Yes No Not sure yet Has a prior violent offense c…" at bounding box center [614, 330] width 511 height 318
click at [435, 472] on div "No" at bounding box center [434, 454] width 45 height 37
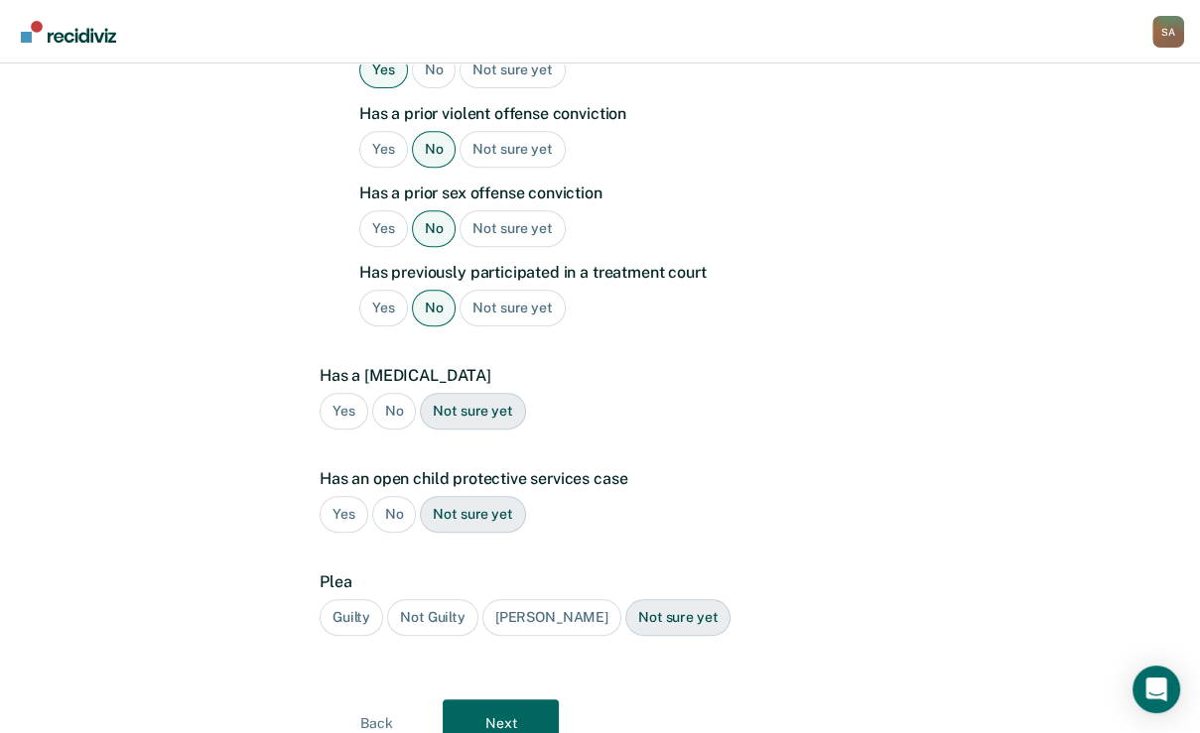
scroll to position [652, 0]
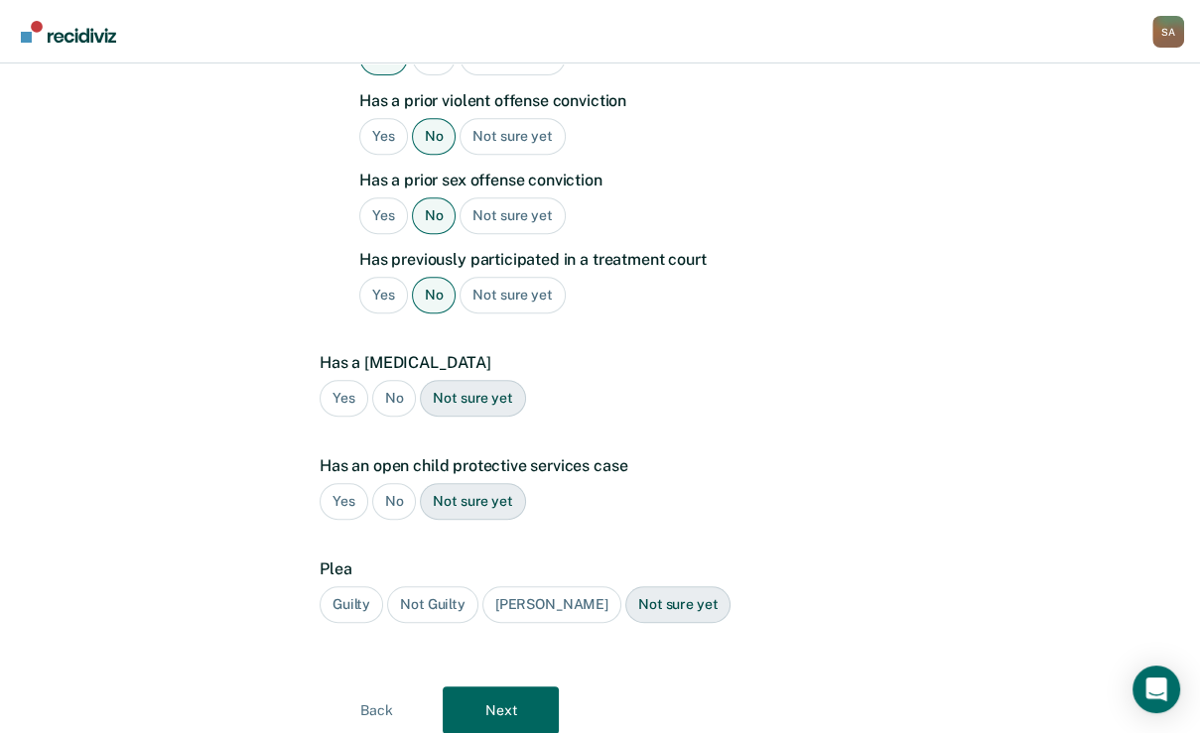
click at [400, 417] on div "No" at bounding box center [394, 398] width 45 height 37
click at [387, 520] on div "No" at bounding box center [394, 501] width 45 height 37
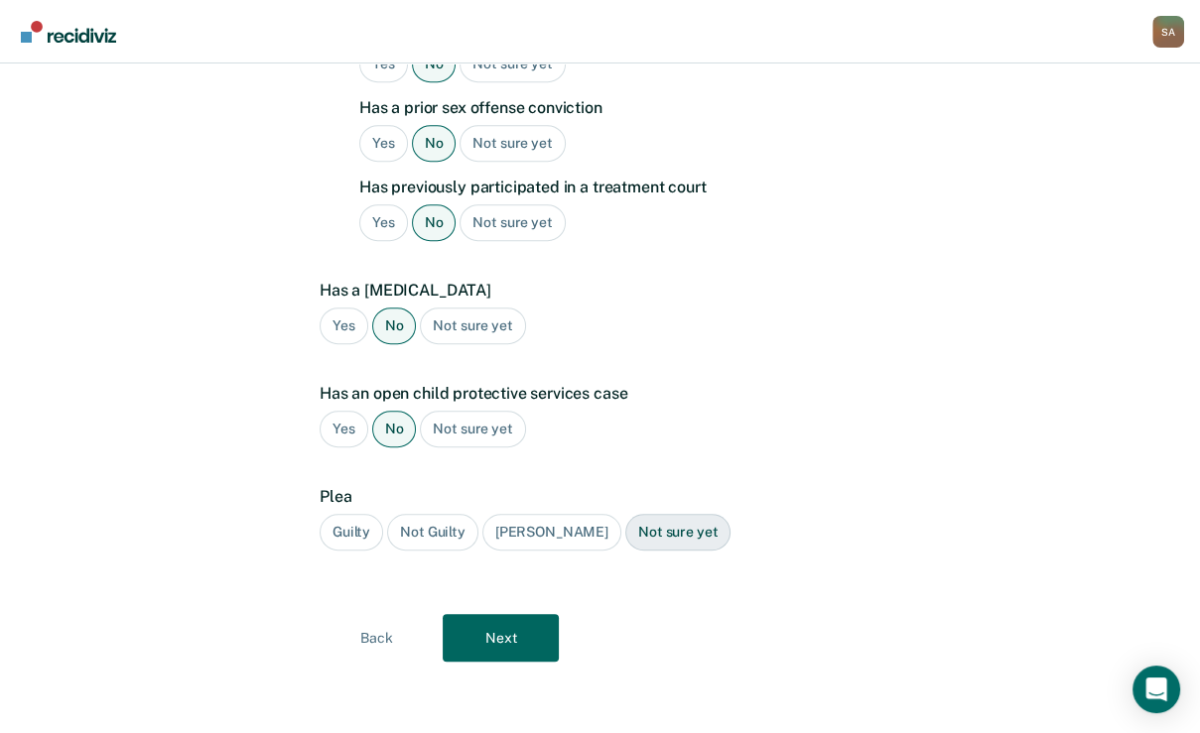
scroll to position [811, 0]
click at [360, 551] on div "Guilty" at bounding box center [352, 532] width 64 height 37
click at [473, 662] on button "Next" at bounding box center [501, 638] width 116 height 48
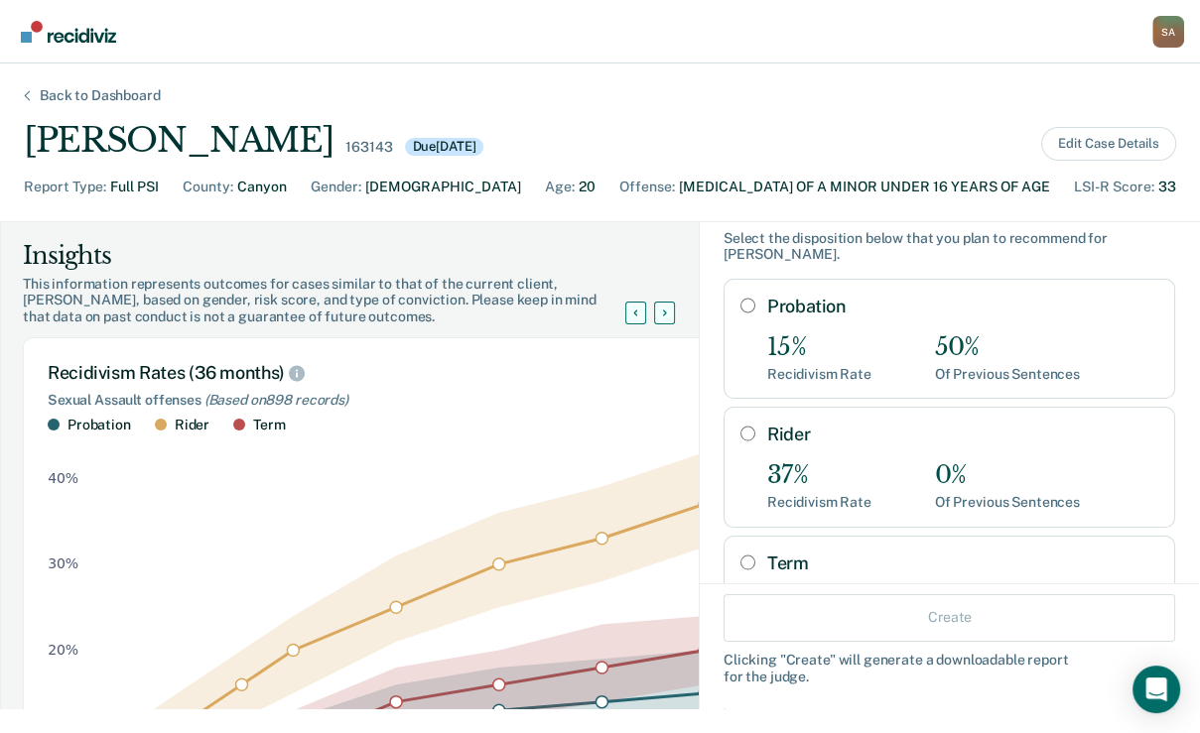
scroll to position [79, 0]
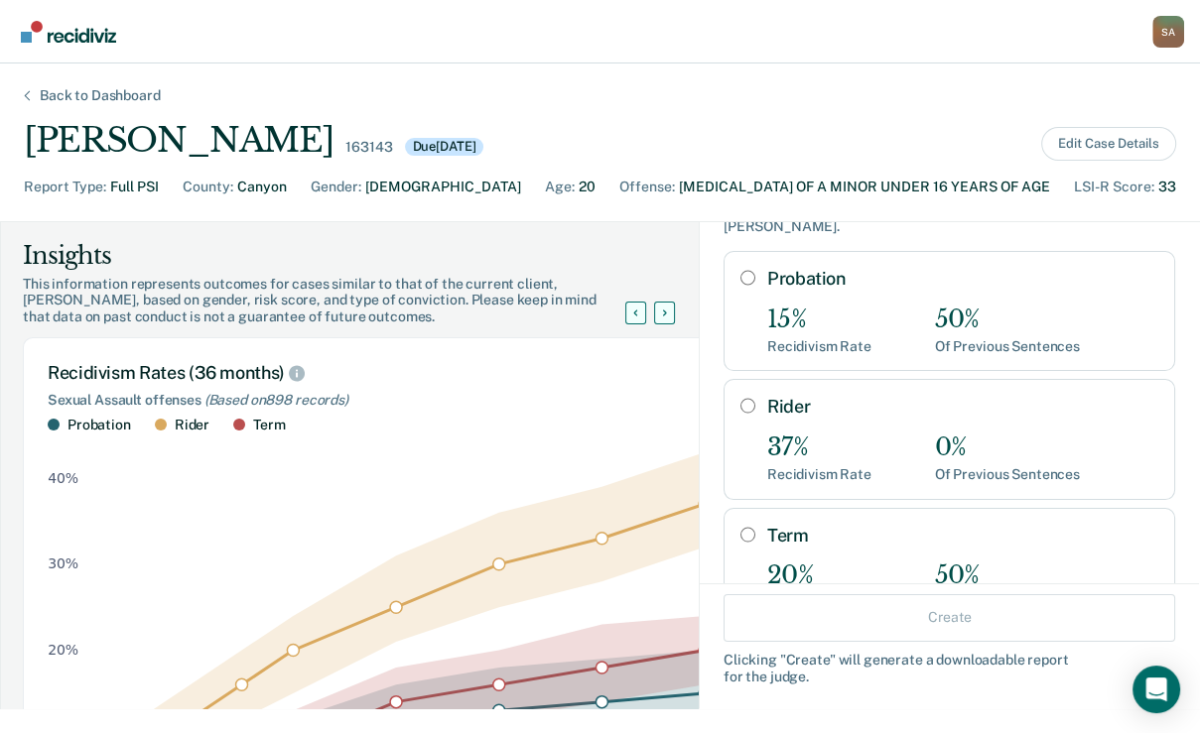
click at [740, 414] on input "Rider" at bounding box center [747, 406] width 15 height 16
radio input "true"
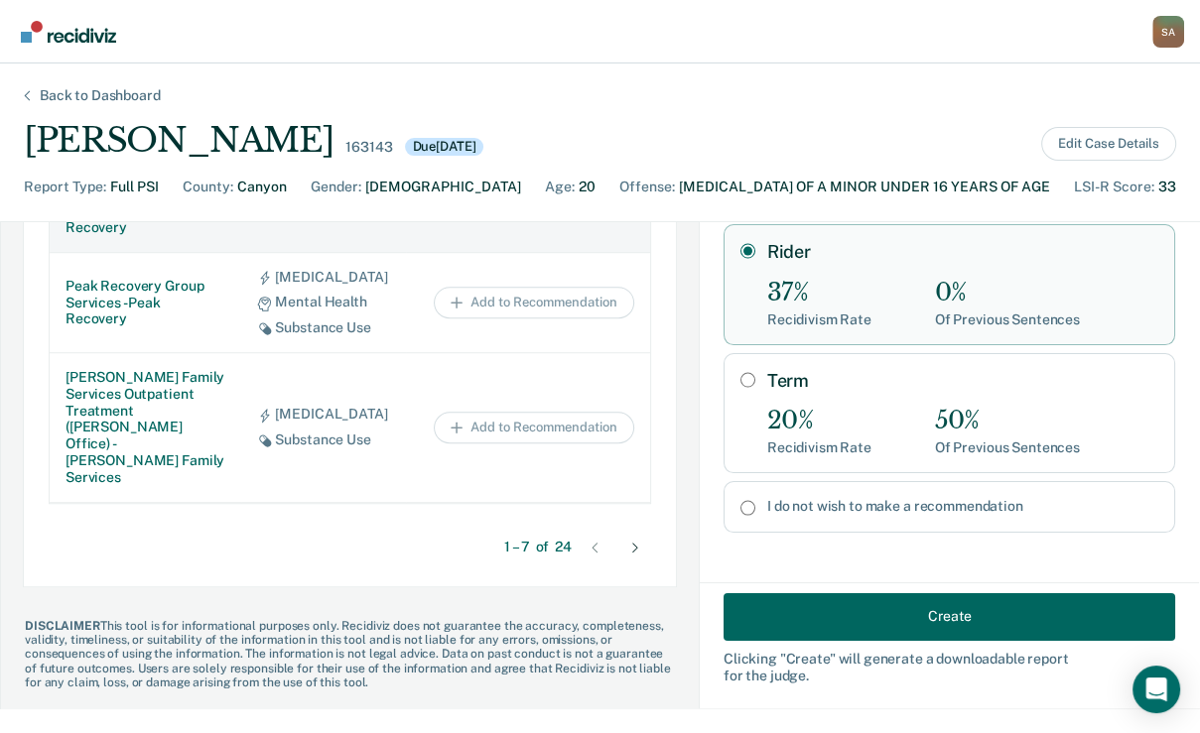
scroll to position [556, 0]
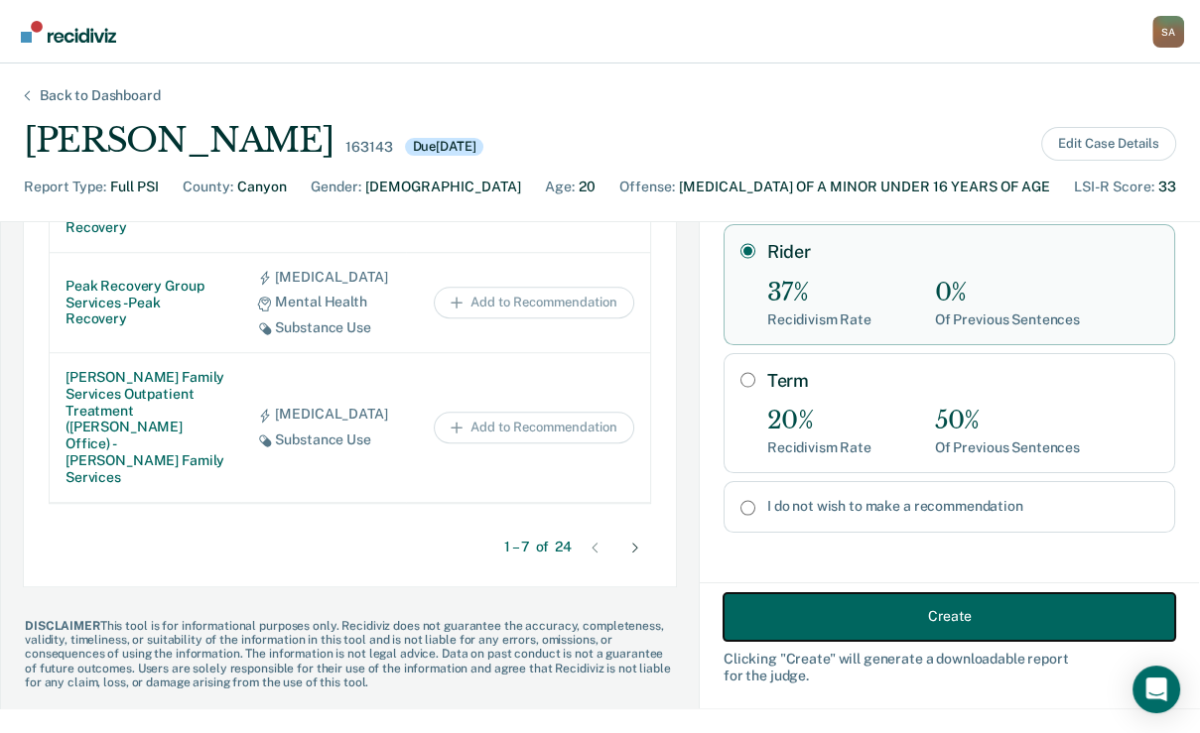
click at [824, 608] on button "Create" at bounding box center [949, 616] width 452 height 48
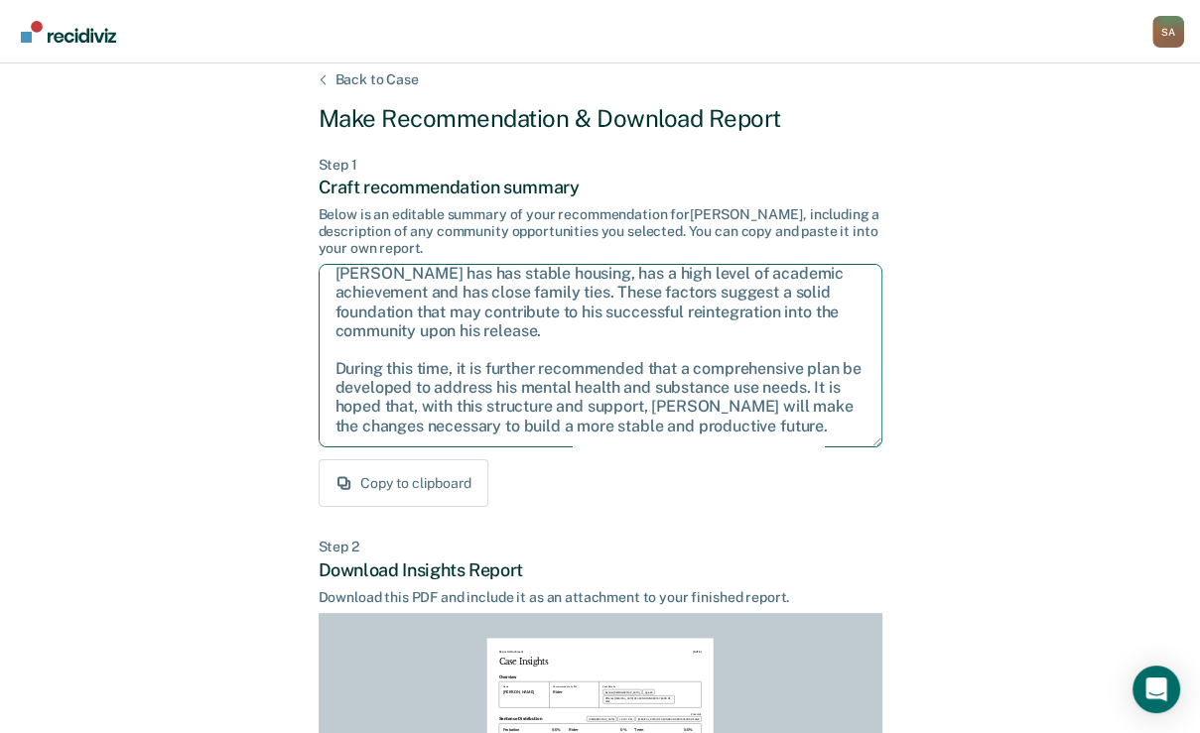
scroll to position [246, 0]
drag, startPoint x: 336, startPoint y: 367, endPoint x: 738, endPoint y: 561, distance: 446.1
click at [738, 508] on div "Step 1 Craft recommendation summary Below is an editable summary of your recomm…" at bounding box center [601, 332] width 564 height 351
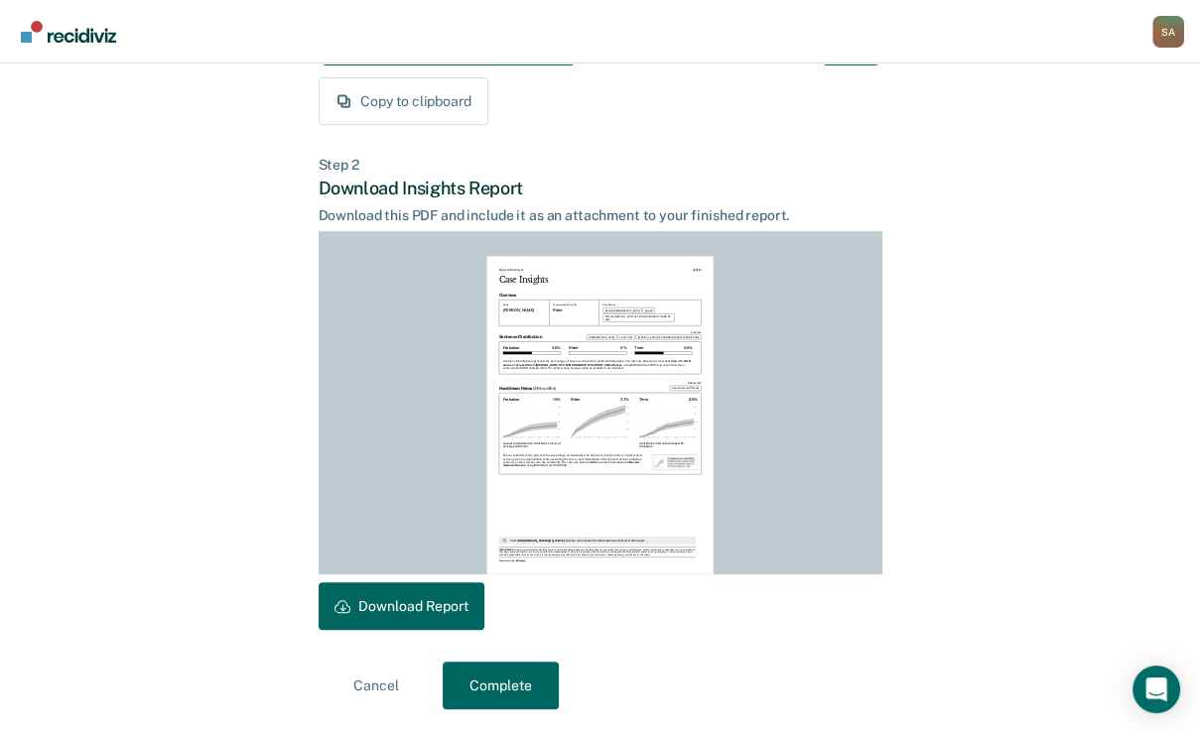
scroll to position [518, 0]
click at [473, 593] on button "Download Report" at bounding box center [402, 607] width 166 height 48
